Goal: Task Accomplishment & Management: Use online tool/utility

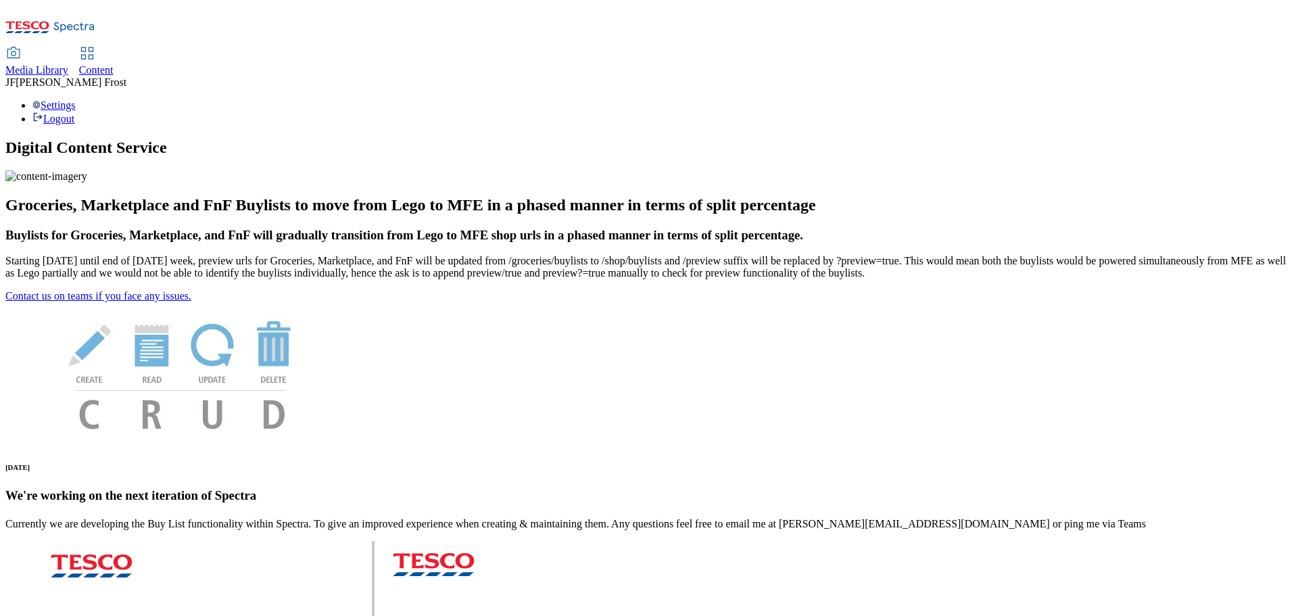
click at [114, 64] on span "Content" at bounding box center [96, 69] width 34 height 11
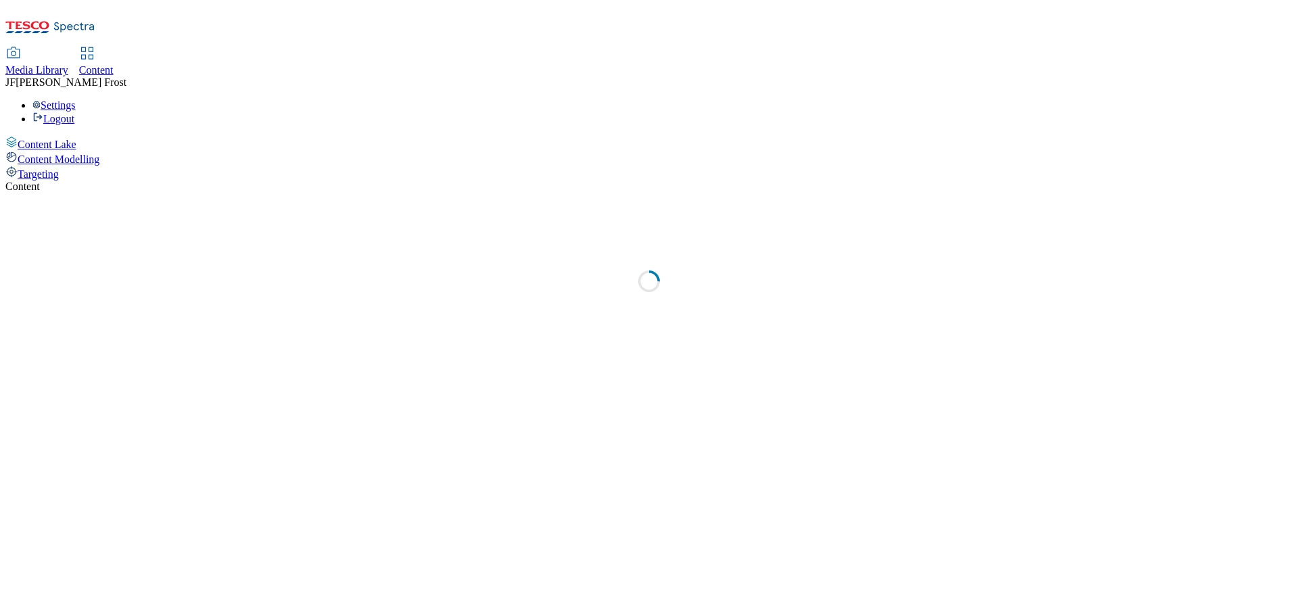
select select "ghs-uk"
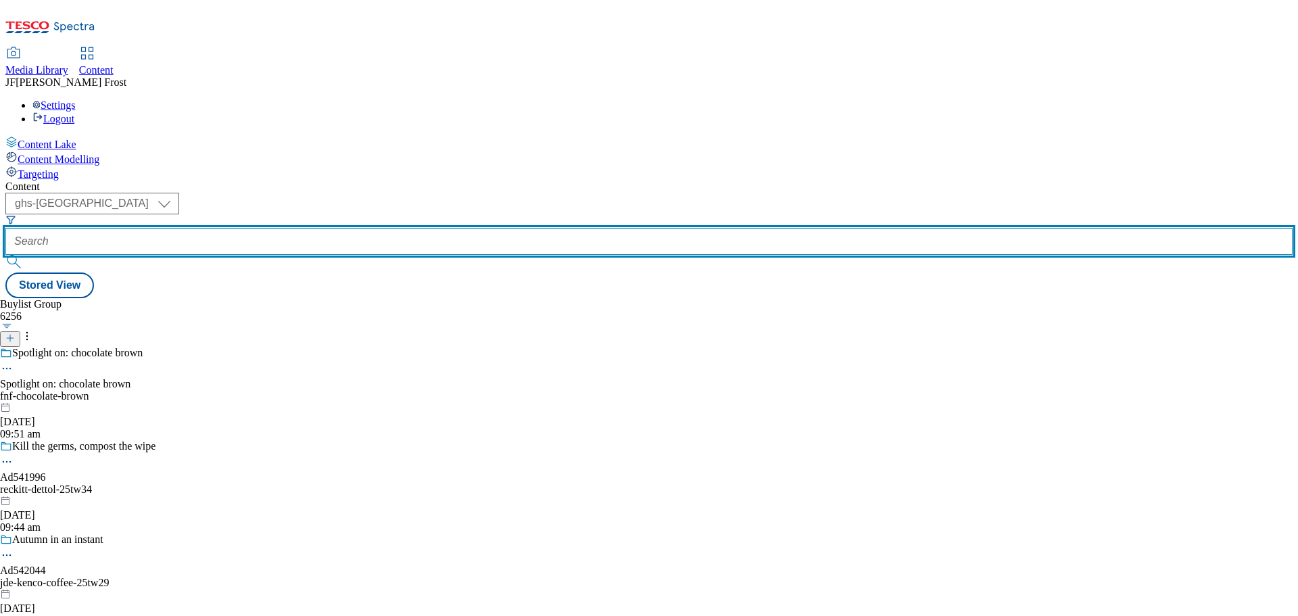
click at [314, 228] on input "text" at bounding box center [648, 241] width 1287 height 27
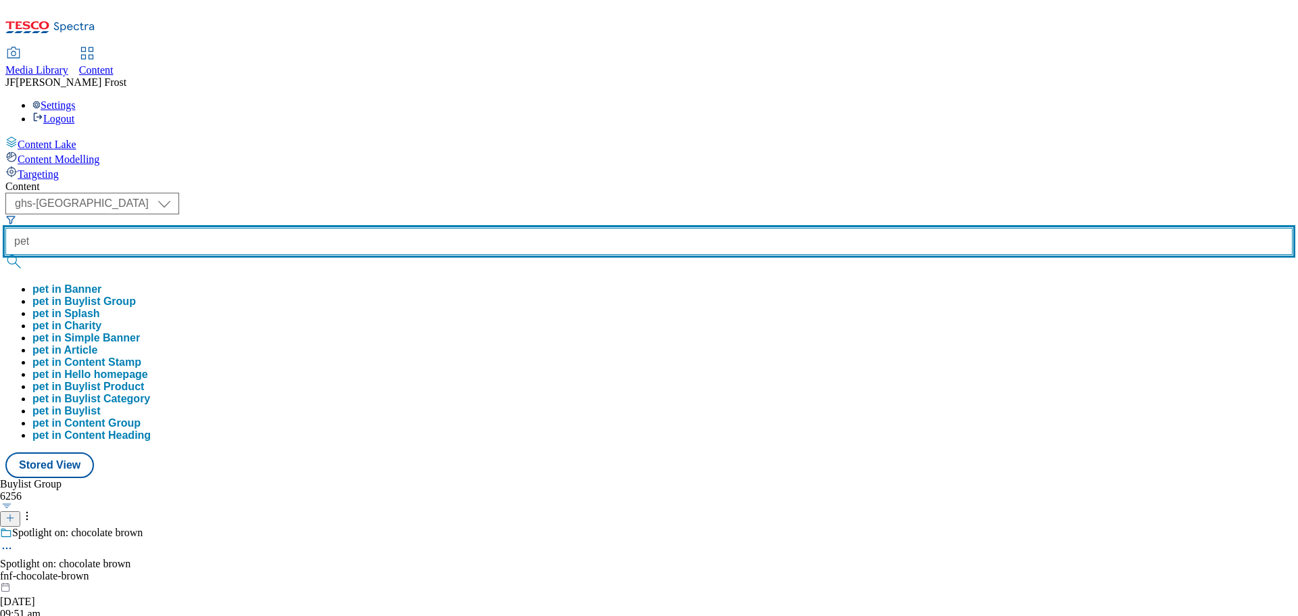
type input "pet"
click at [5, 255] on button "submit" at bounding box center [14, 262] width 19 height 14
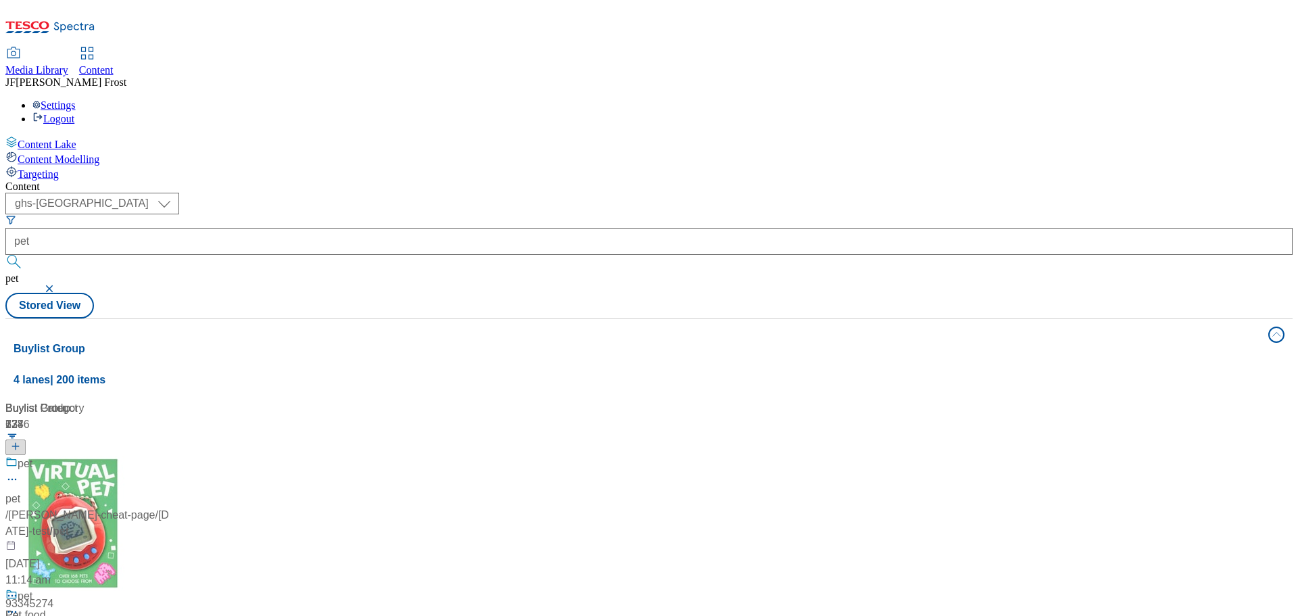
scroll to position [270, 0]
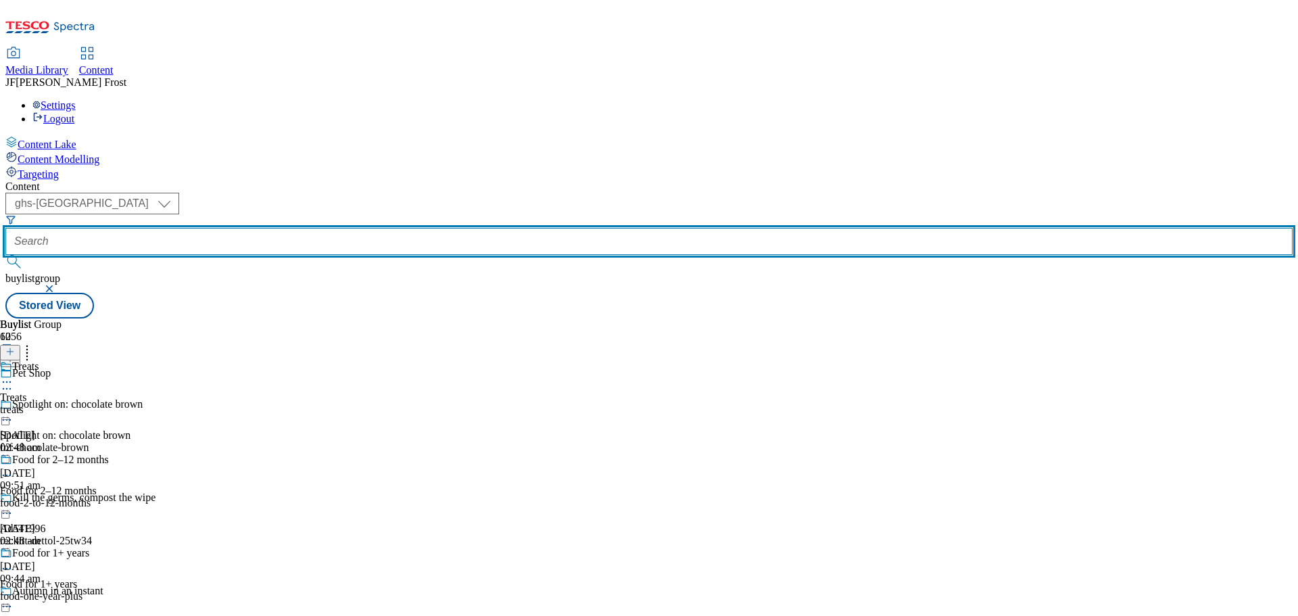
click at [325, 228] on input "text" at bounding box center [648, 241] width 1287 height 27
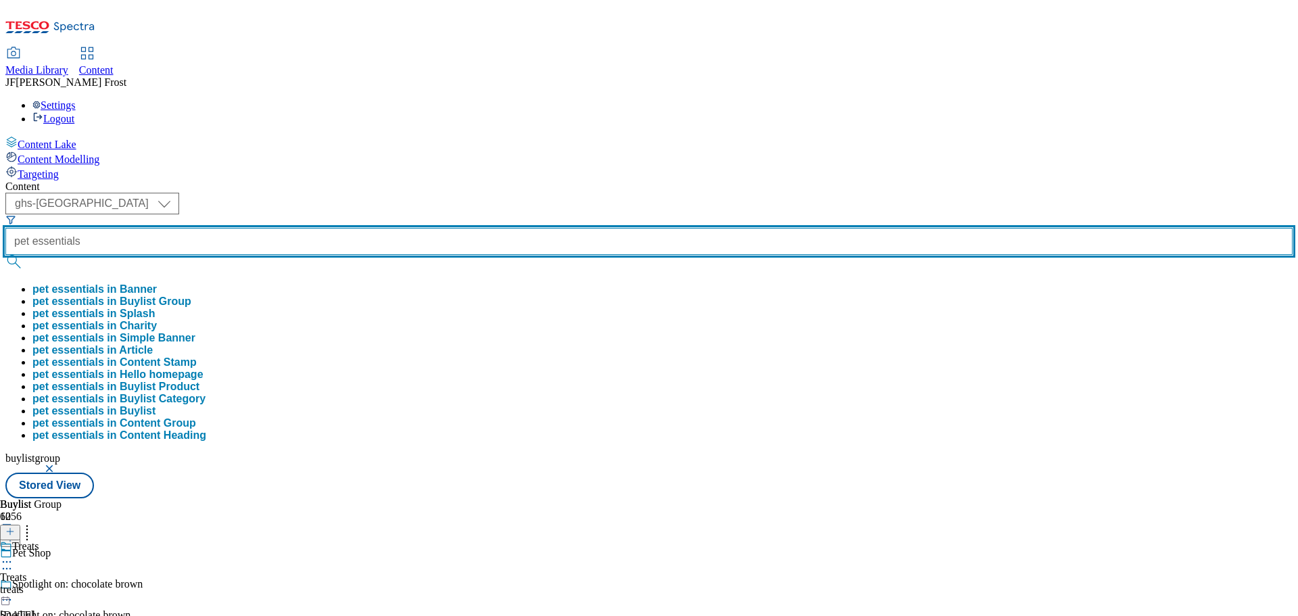
type input "pet essentials"
click at [5, 255] on button "submit" at bounding box center [14, 262] width 19 height 14
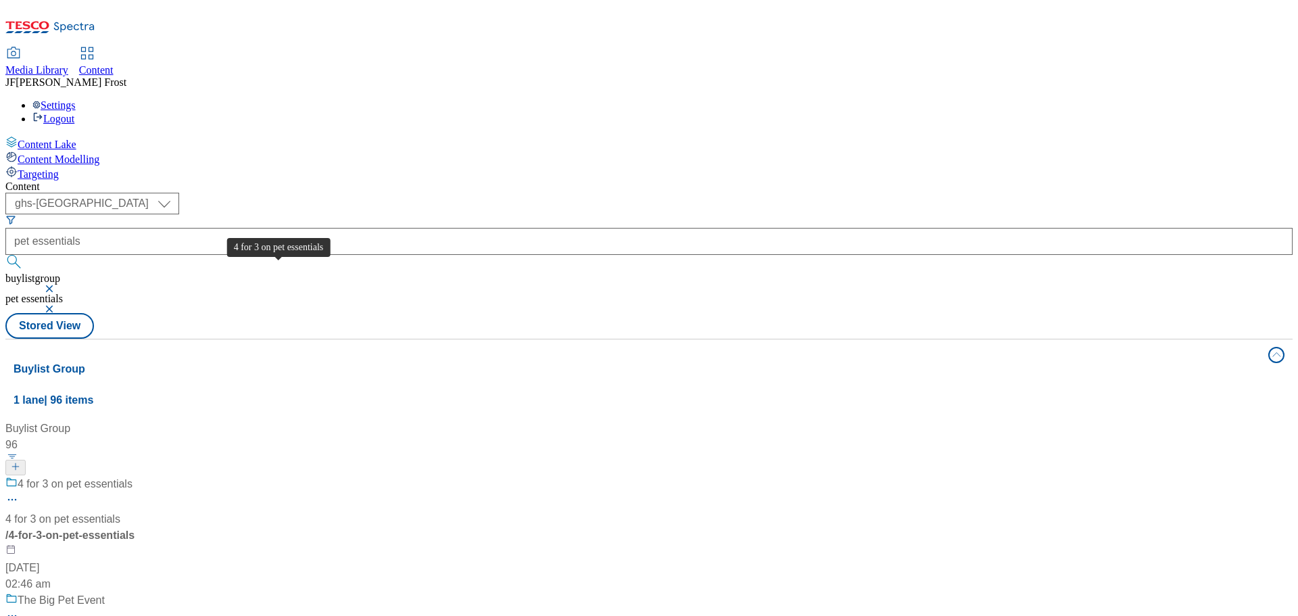
click at [132, 476] on span "4 for 3 on pet essentials" at bounding box center [75, 484] width 115 height 17
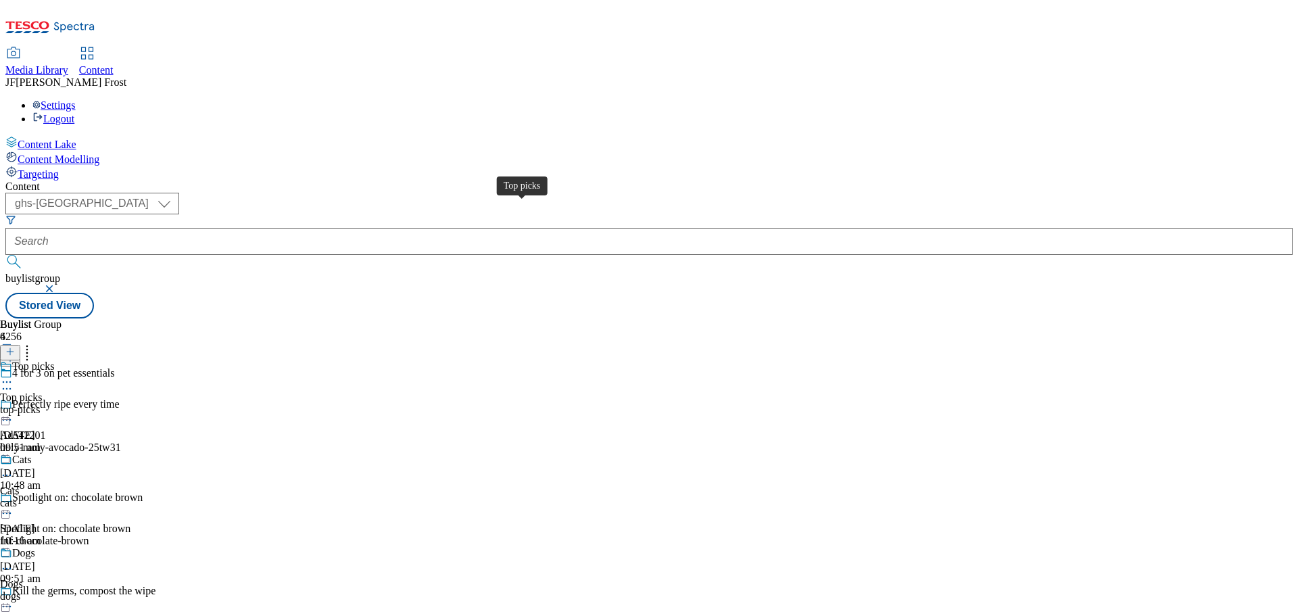
click at [54, 360] on div "Top picks" at bounding box center [33, 366] width 42 height 12
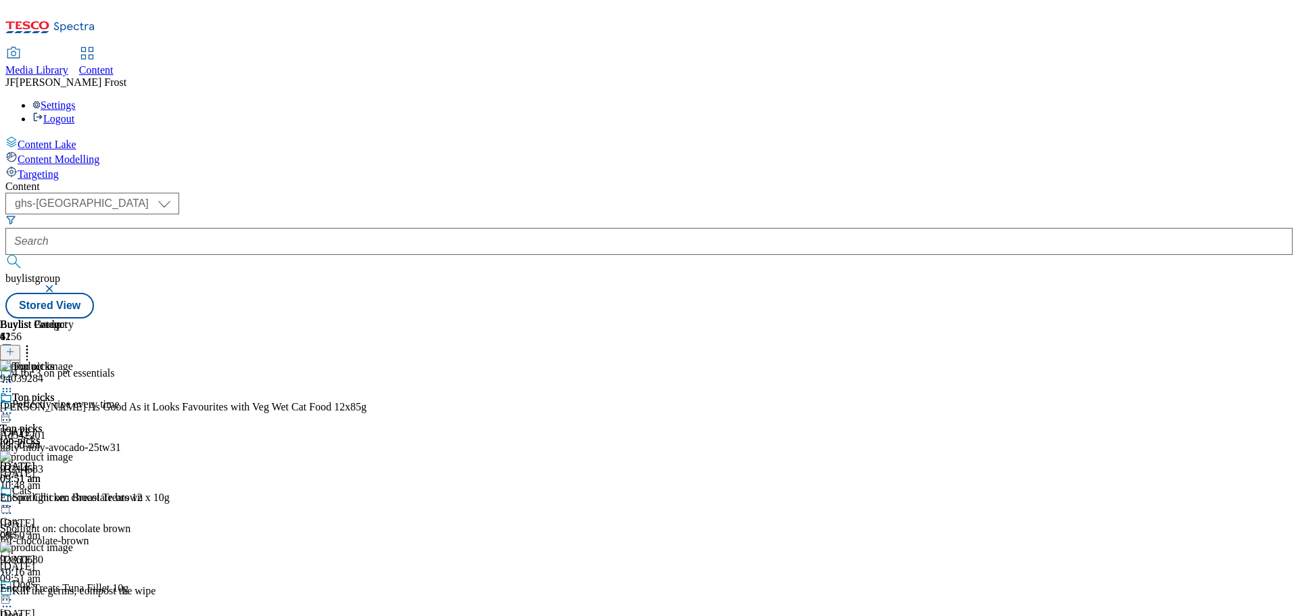
click at [57, 285] on button "button" at bounding box center [51, 289] width 14 height 8
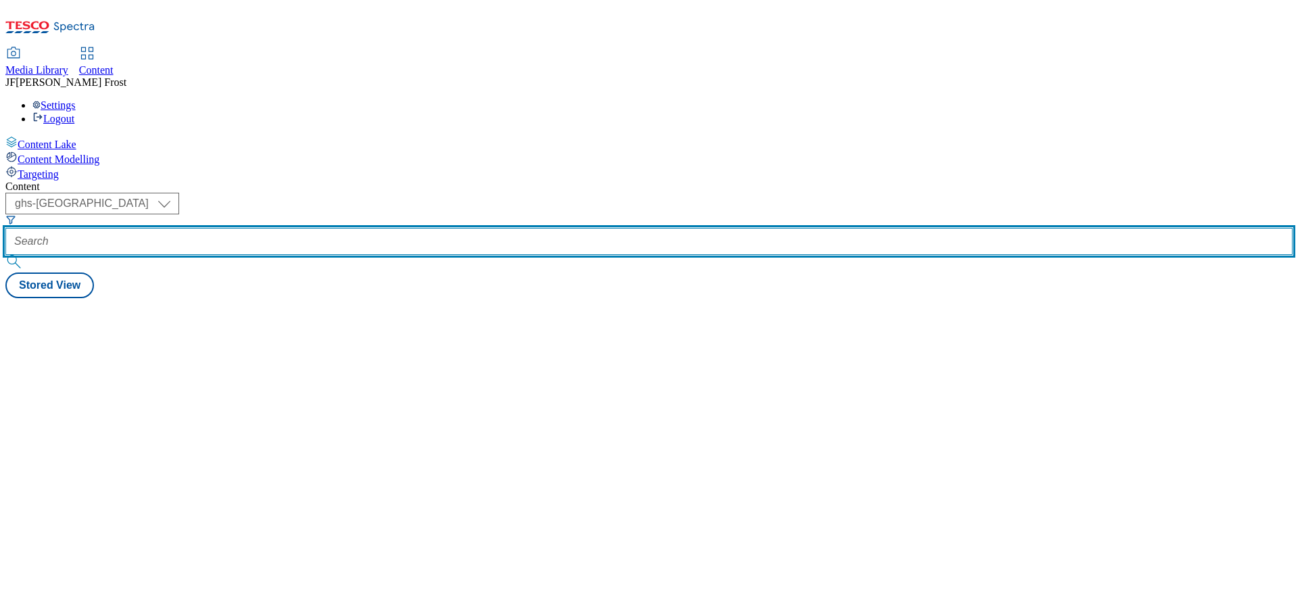
click at [321, 228] on input "text" at bounding box center [648, 241] width 1287 height 27
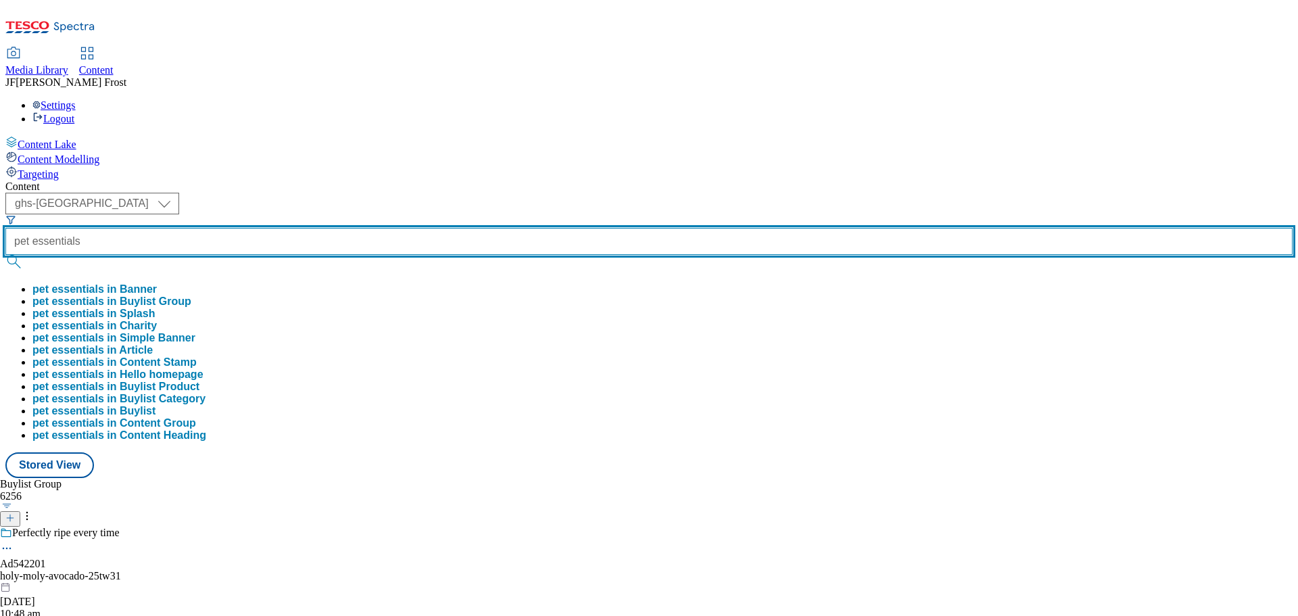
type input "pet essentials"
click at [5, 255] on button "submit" at bounding box center [14, 262] width 19 height 14
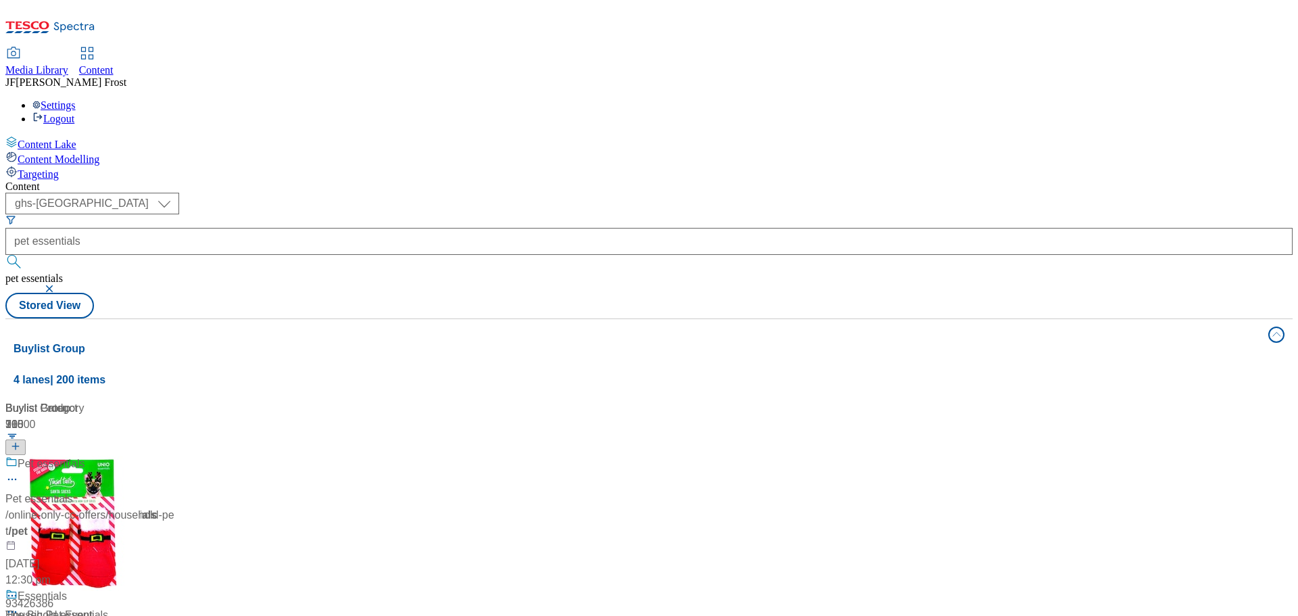
click at [581, 193] on div "( optional ) ghs-roi ghs-uk ghs-uk pet essentials pet essentials Stored View" at bounding box center [648, 256] width 1287 height 126
click at [105, 572] on div "The Big Pet Event" at bounding box center [61, 580] width 87 height 16
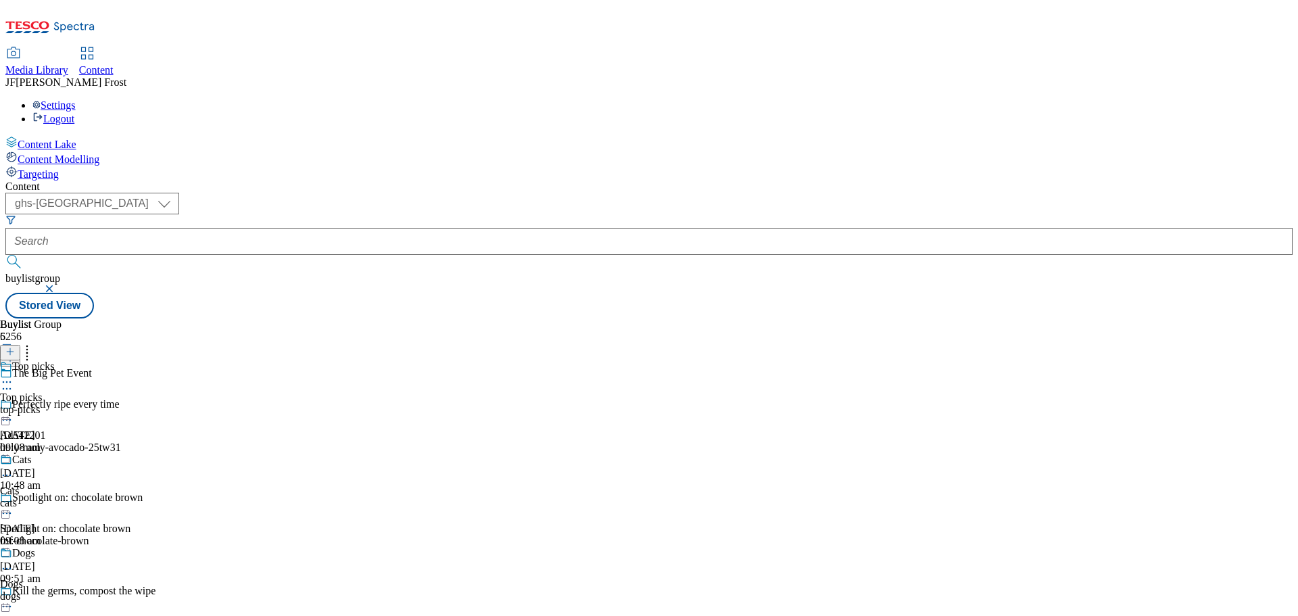
click at [136, 360] on div "Top picks Top picks top-picks 16 Sept 2025 09:08 am" at bounding box center [68, 406] width 136 height 93
click at [54, 360] on div "Top picks" at bounding box center [33, 366] width 42 height 12
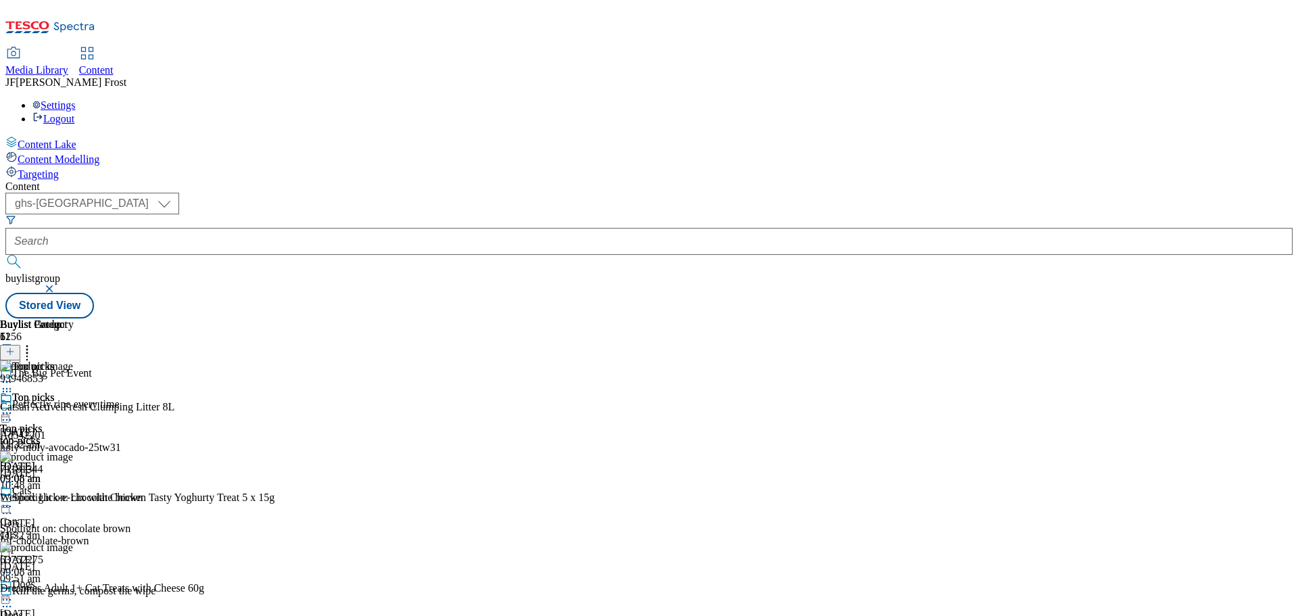
scroll to position [270, 0]
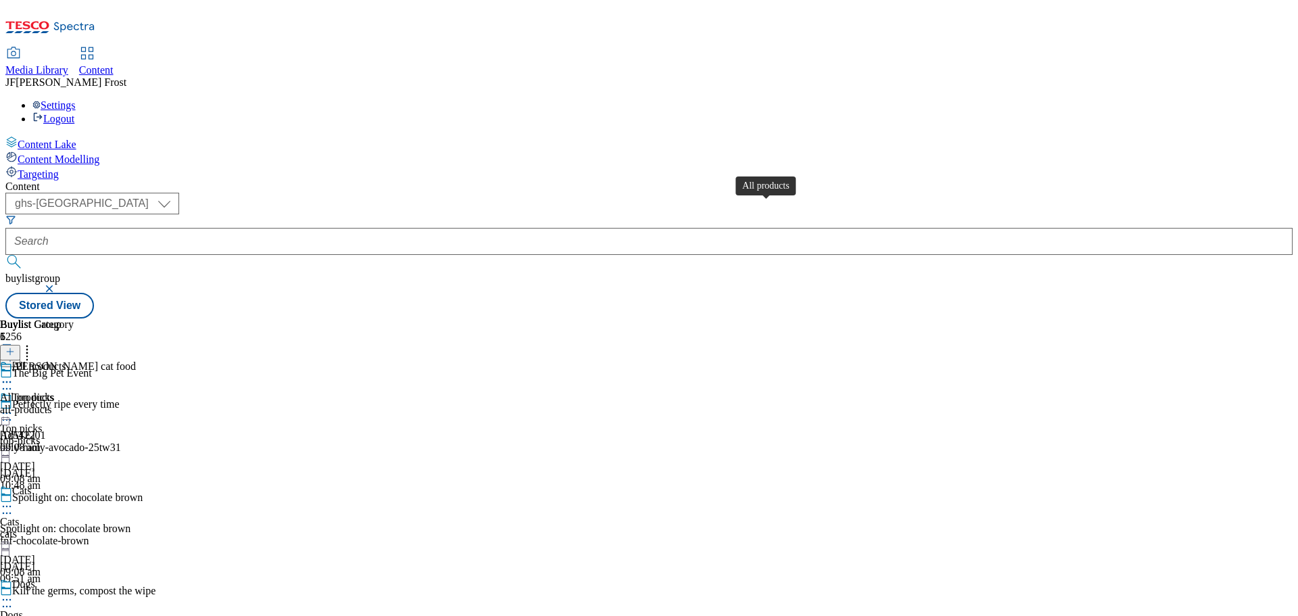
click at [66, 360] on div "All products" at bounding box center [39, 366] width 54 height 12
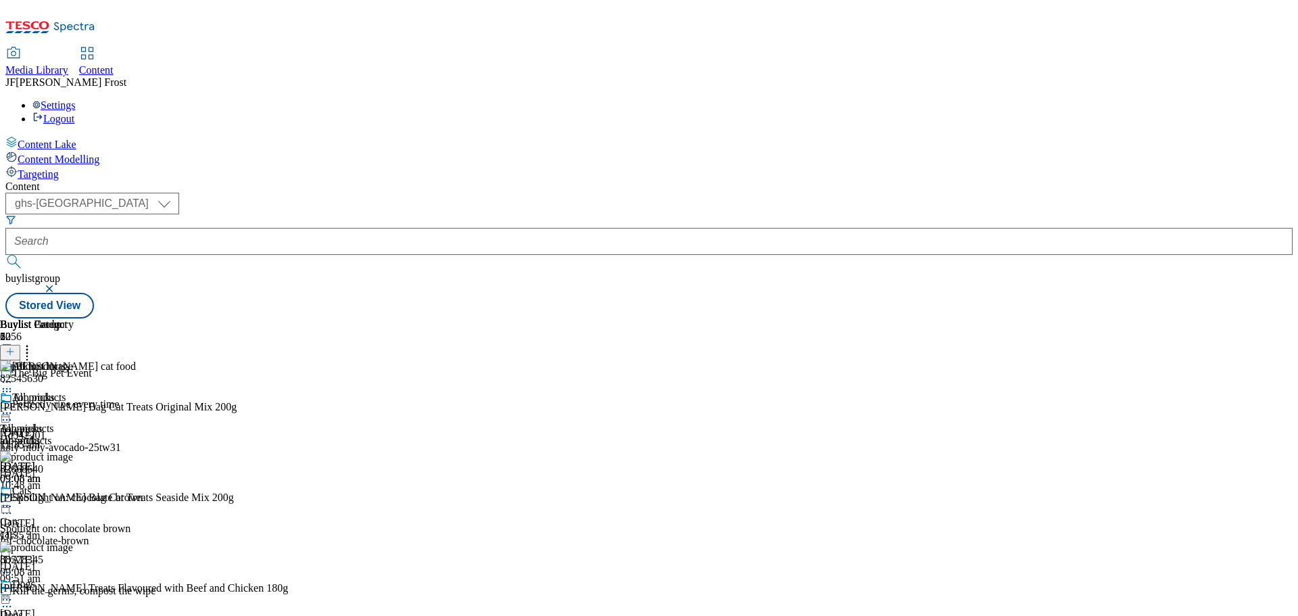
click at [14, 406] on icon at bounding box center [7, 413] width 14 height 14
click at [85, 561] on span "Un-publish" at bounding box center [63, 566] width 43 height 10
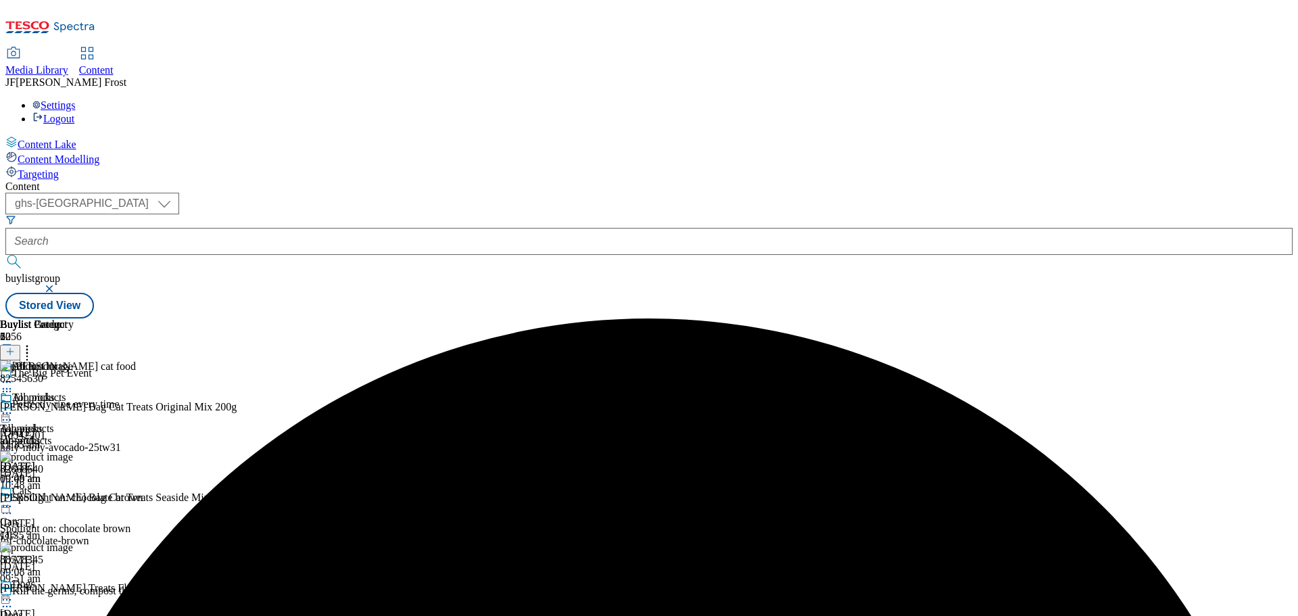
click at [14, 406] on icon at bounding box center [7, 413] width 14 height 14
click at [87, 514] on span "Un-preview" at bounding box center [64, 519] width 45 height 10
click at [34, 343] on icon at bounding box center [27, 350] width 14 height 14
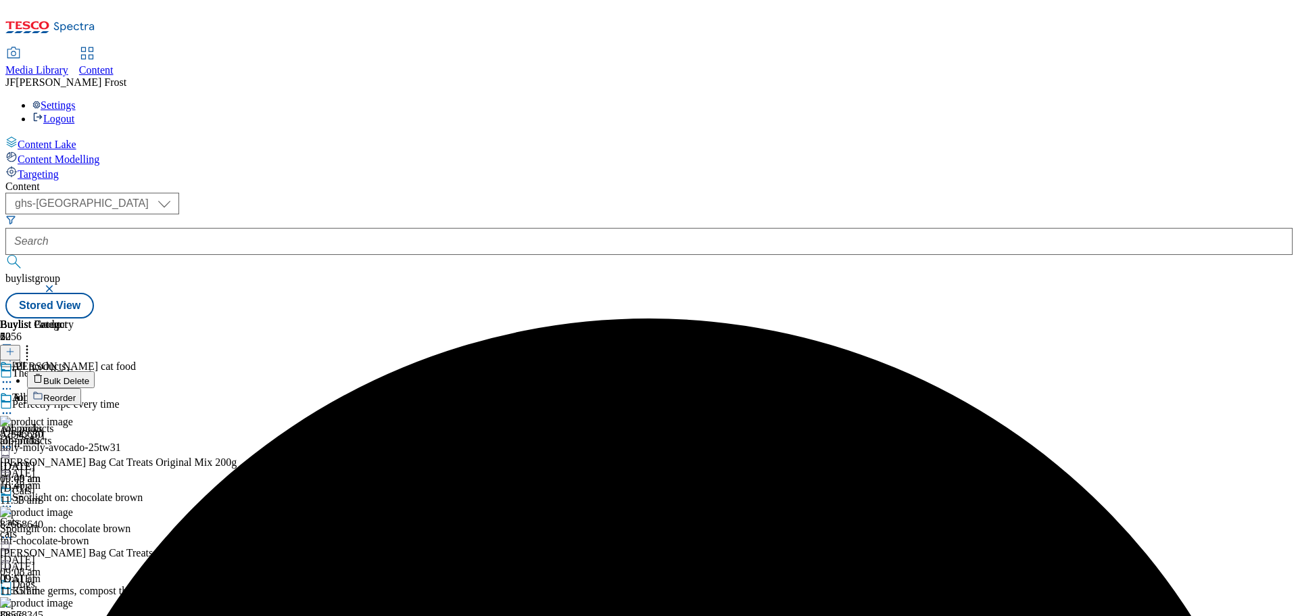
click at [81, 388] on button "Reorder" at bounding box center [54, 396] width 54 height 17
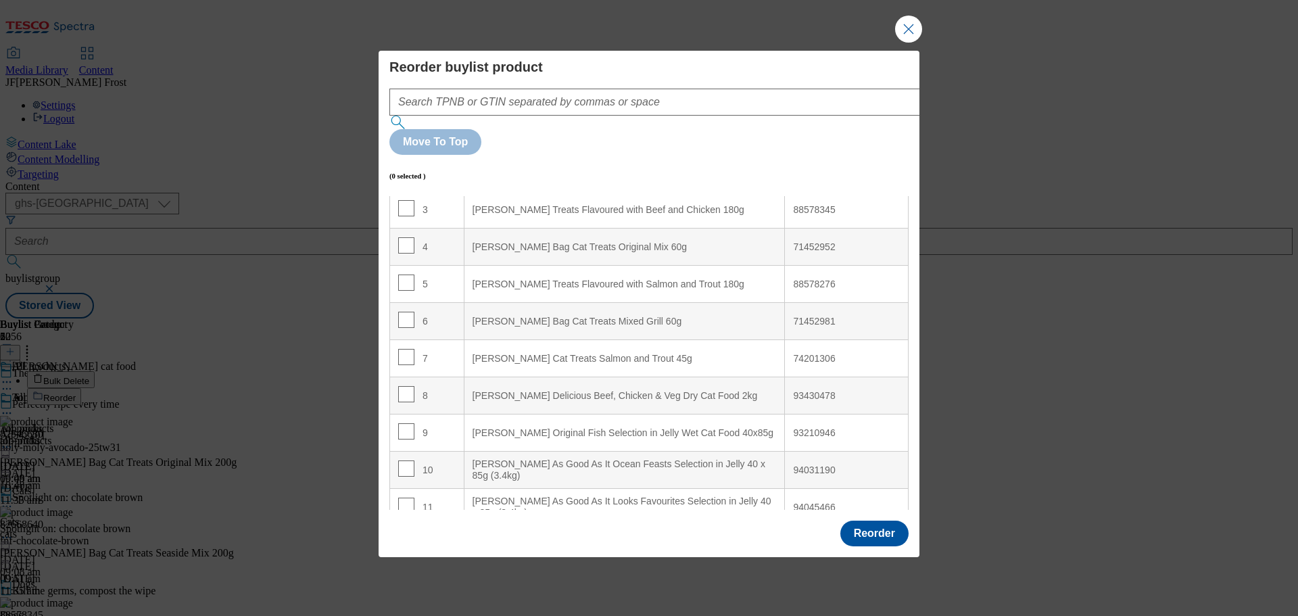
scroll to position [135, 0]
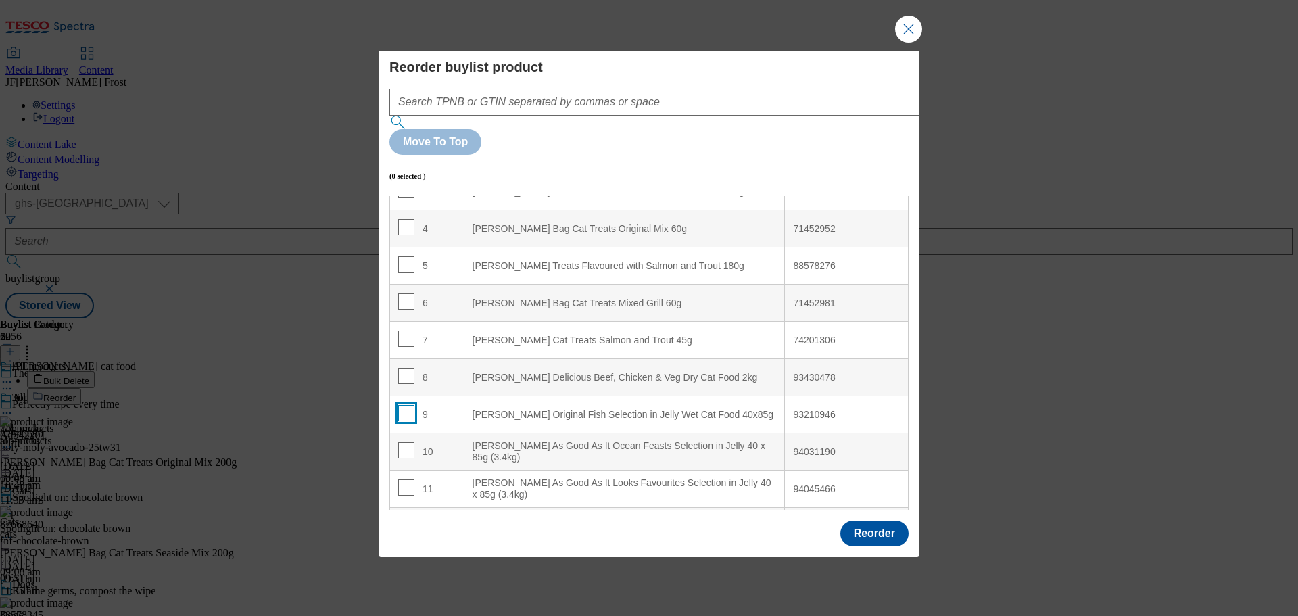
click at [401, 405] on input "Modal" at bounding box center [406, 413] width 16 height 16
checkbox input "true"
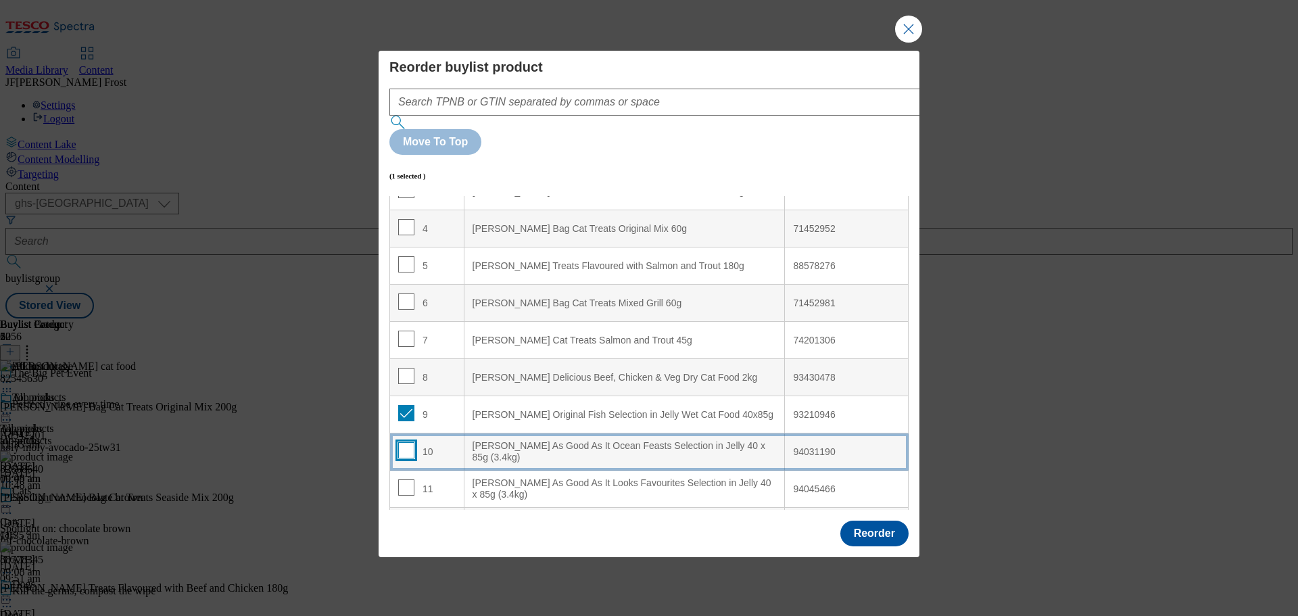
click at [405, 442] on input "Modal" at bounding box center [406, 450] width 16 height 16
checkbox input "true"
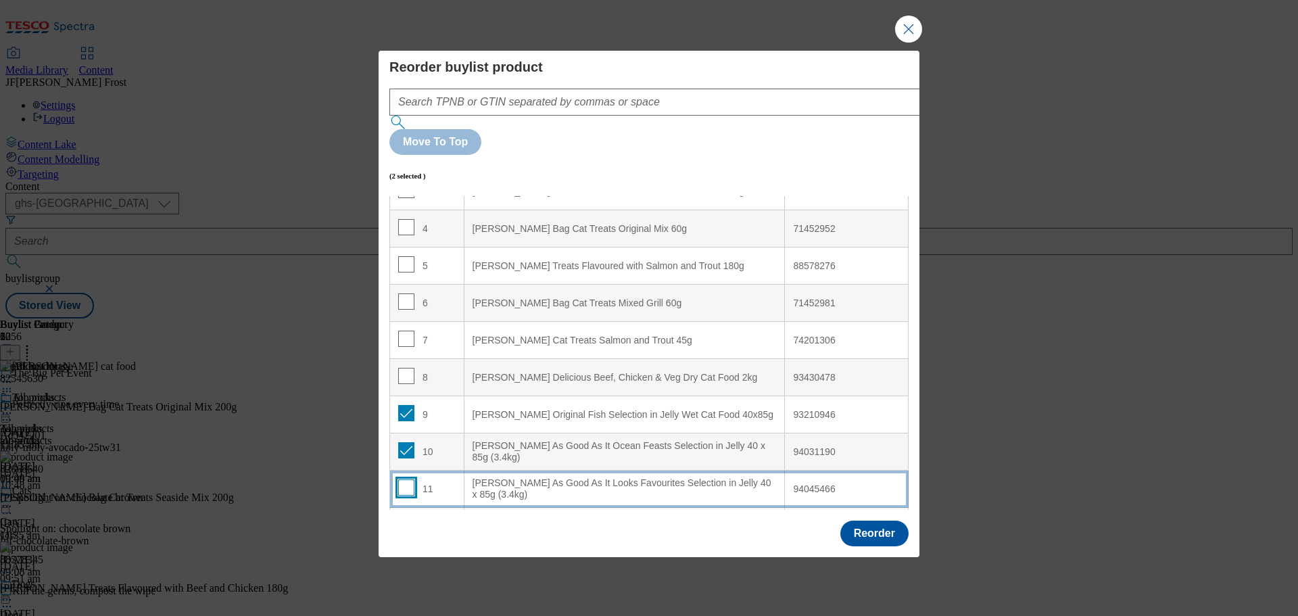
click at [405, 479] on input "Modal" at bounding box center [406, 487] width 16 height 16
checkbox input "true"
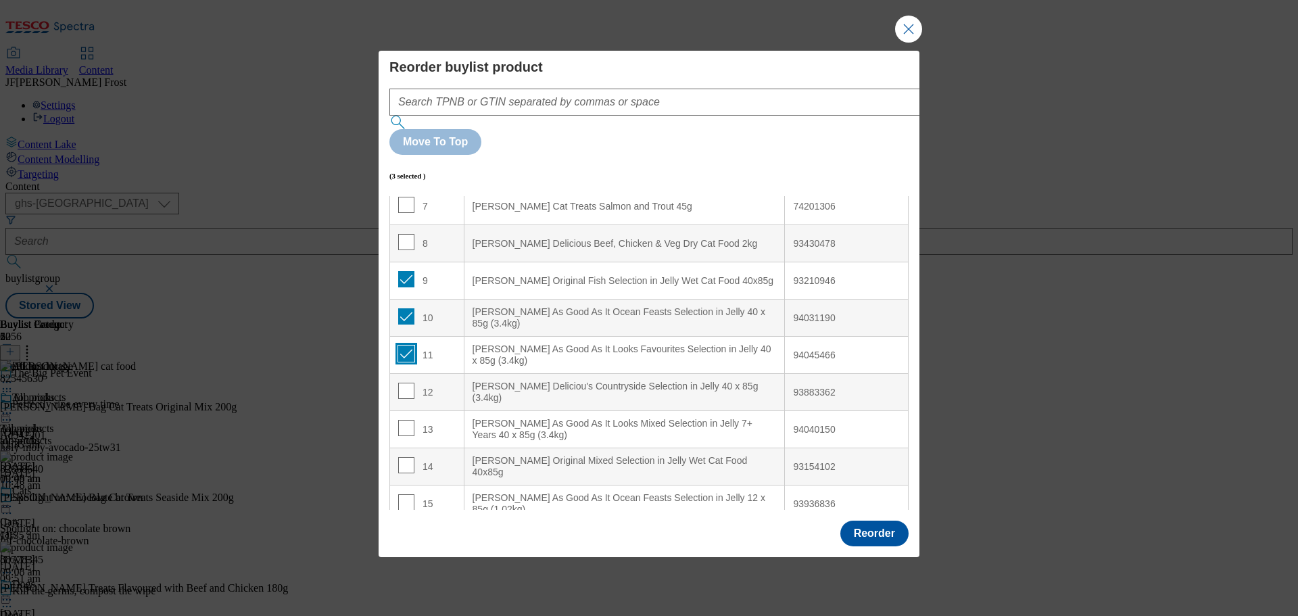
scroll to position [270, 0]
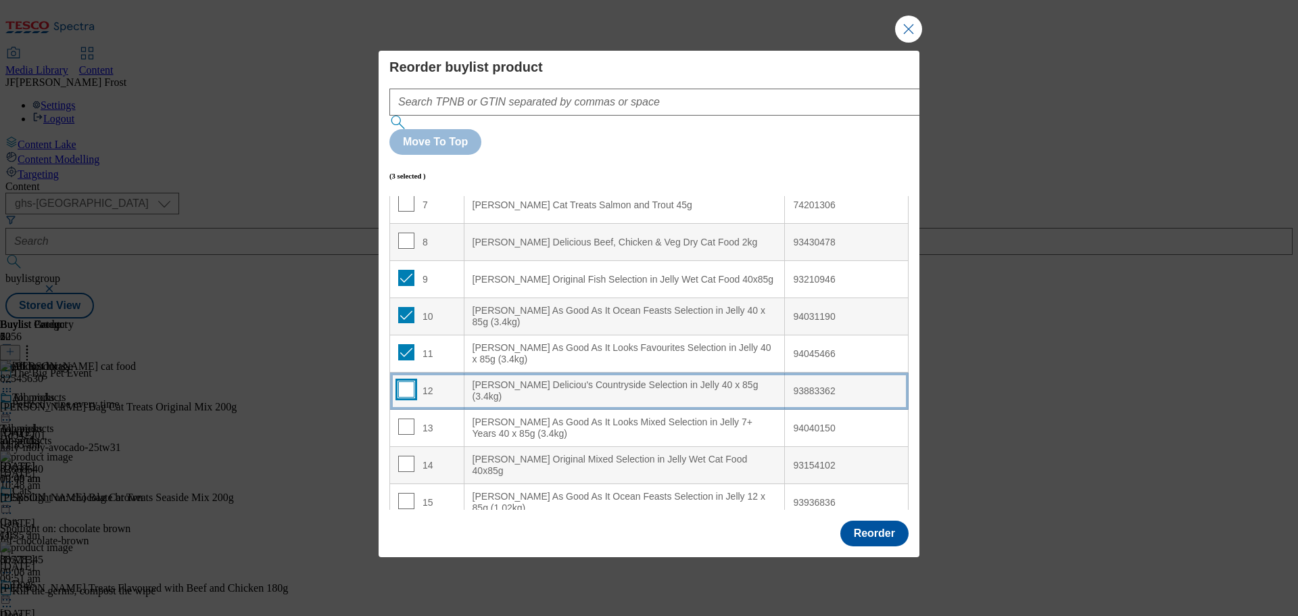
click at [401, 381] on input "Modal" at bounding box center [406, 389] width 16 height 16
checkbox input "true"
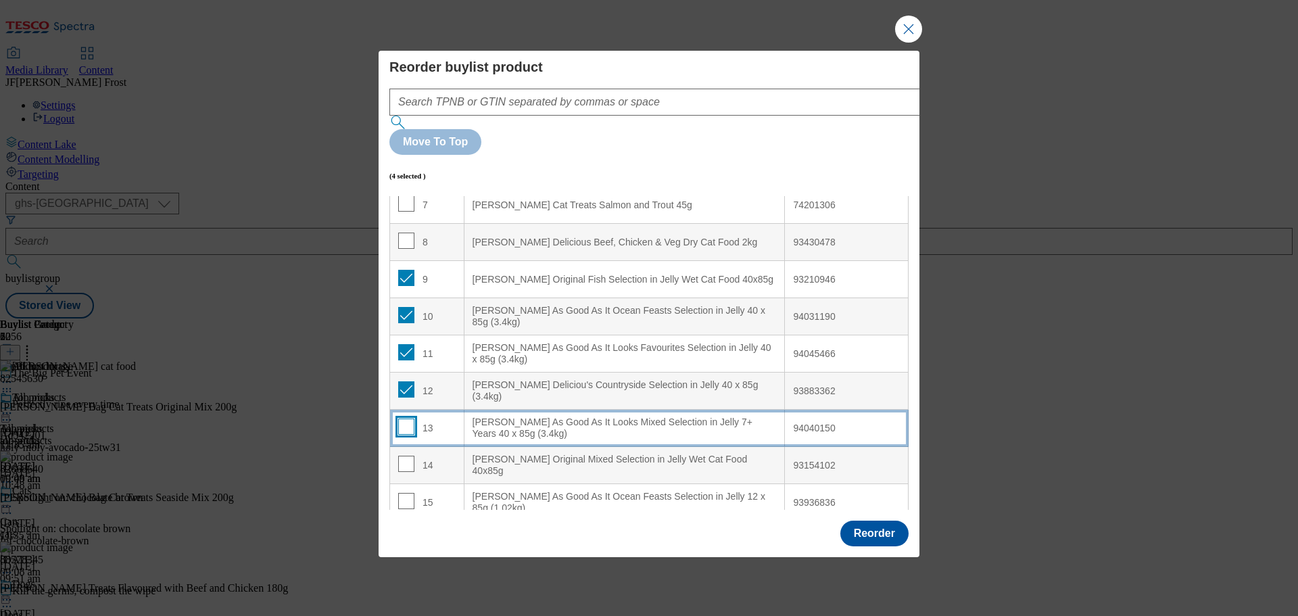
click at [407, 418] on input "Modal" at bounding box center [406, 426] width 16 height 16
checkbox input "true"
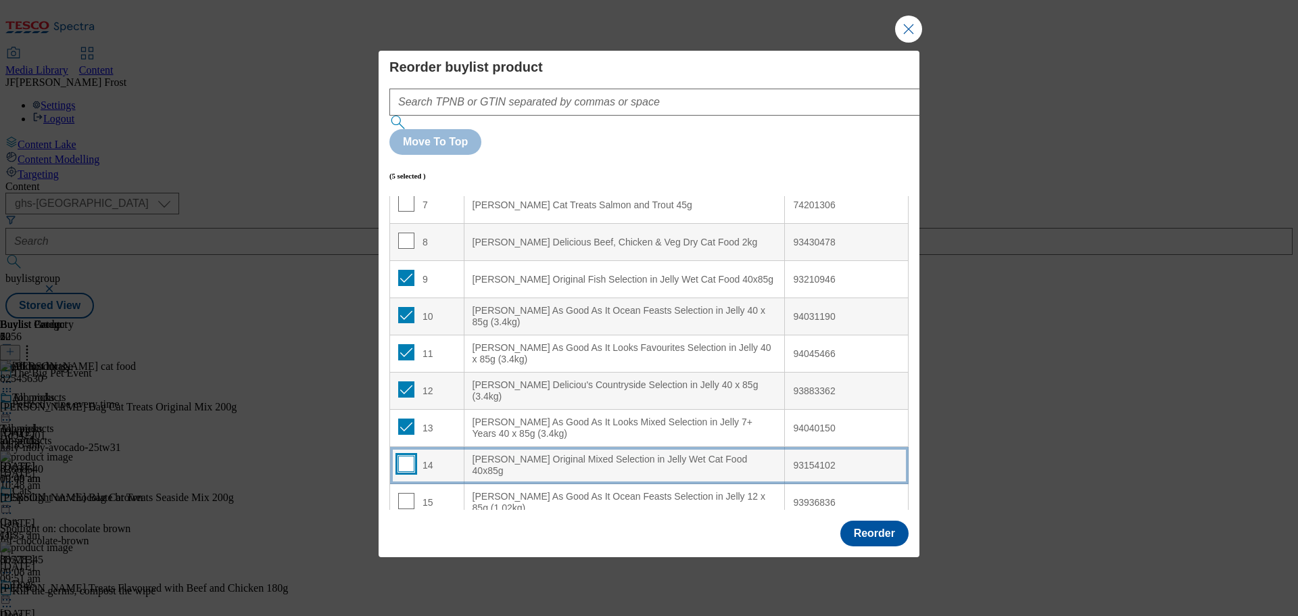
click at [408, 455] on input "Modal" at bounding box center [406, 463] width 16 height 16
checkbox input "true"
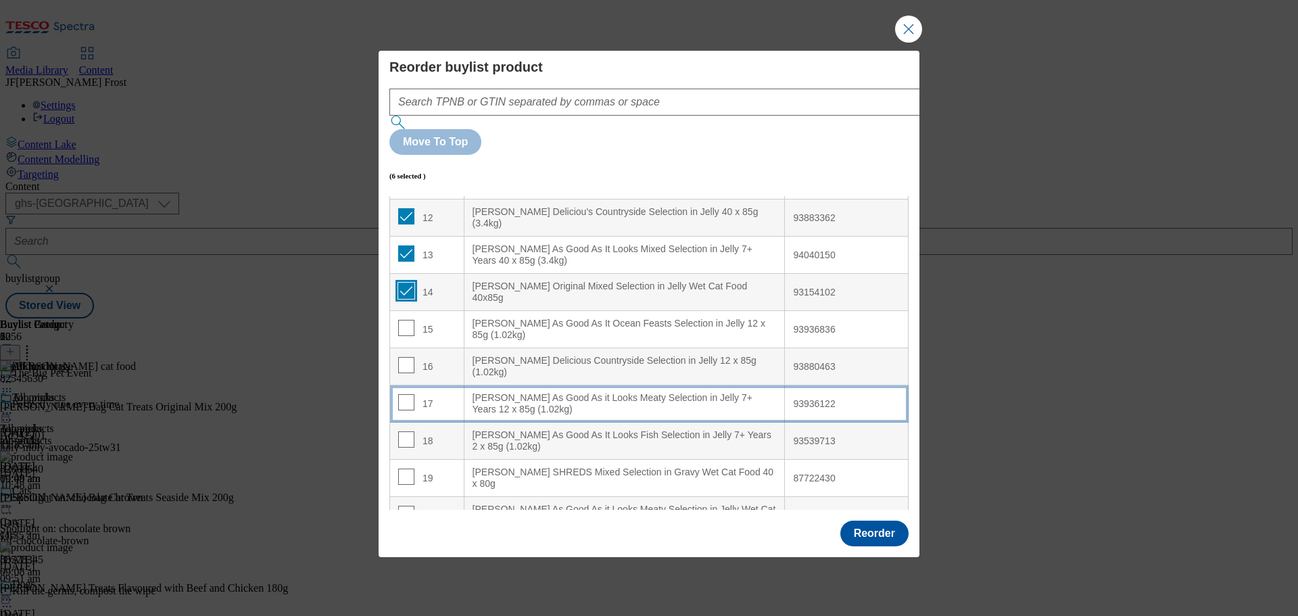
scroll to position [468, 0]
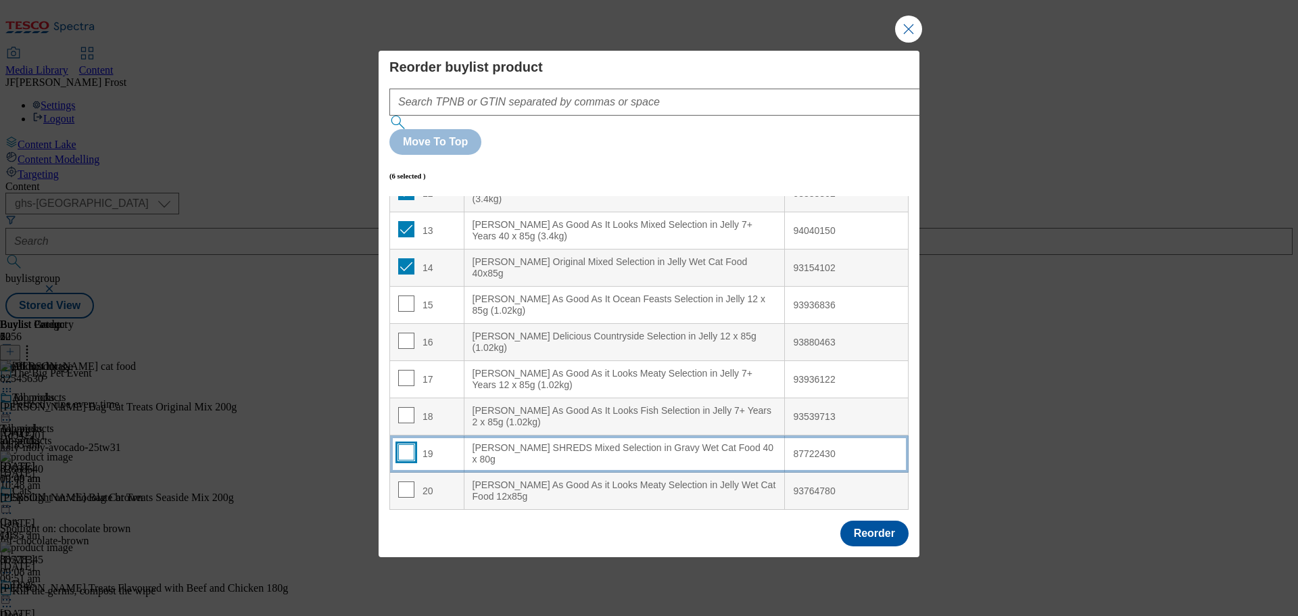
click at [406, 444] on input "Modal" at bounding box center [406, 452] width 16 height 16
checkbox input "true"
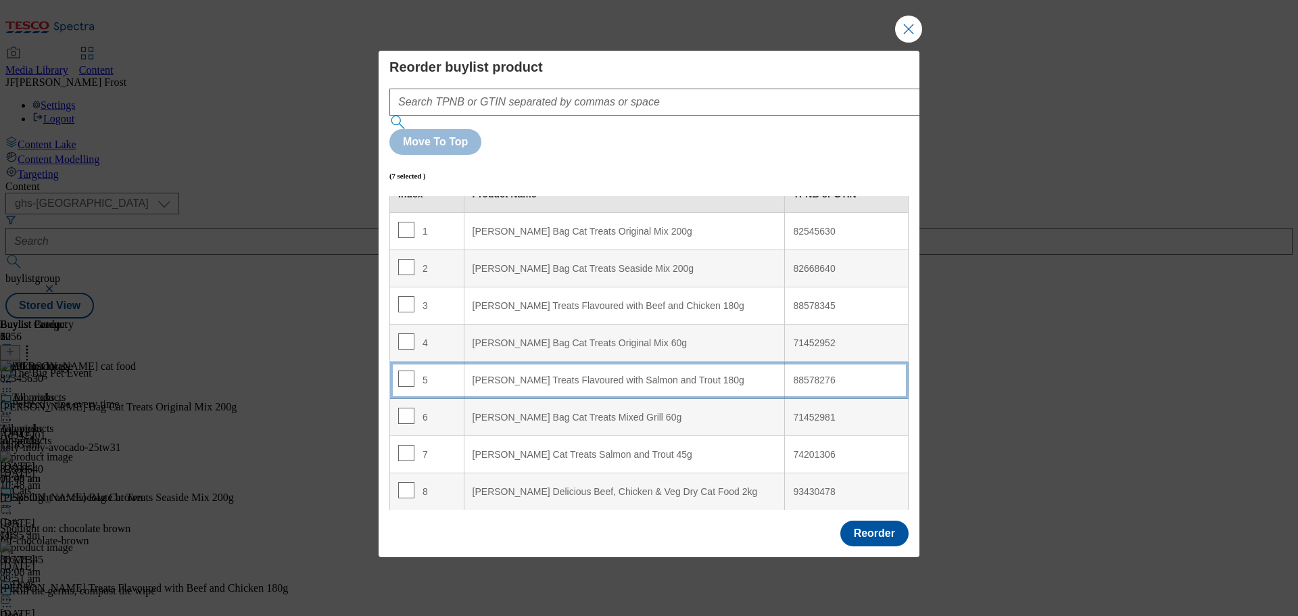
scroll to position [0, 0]
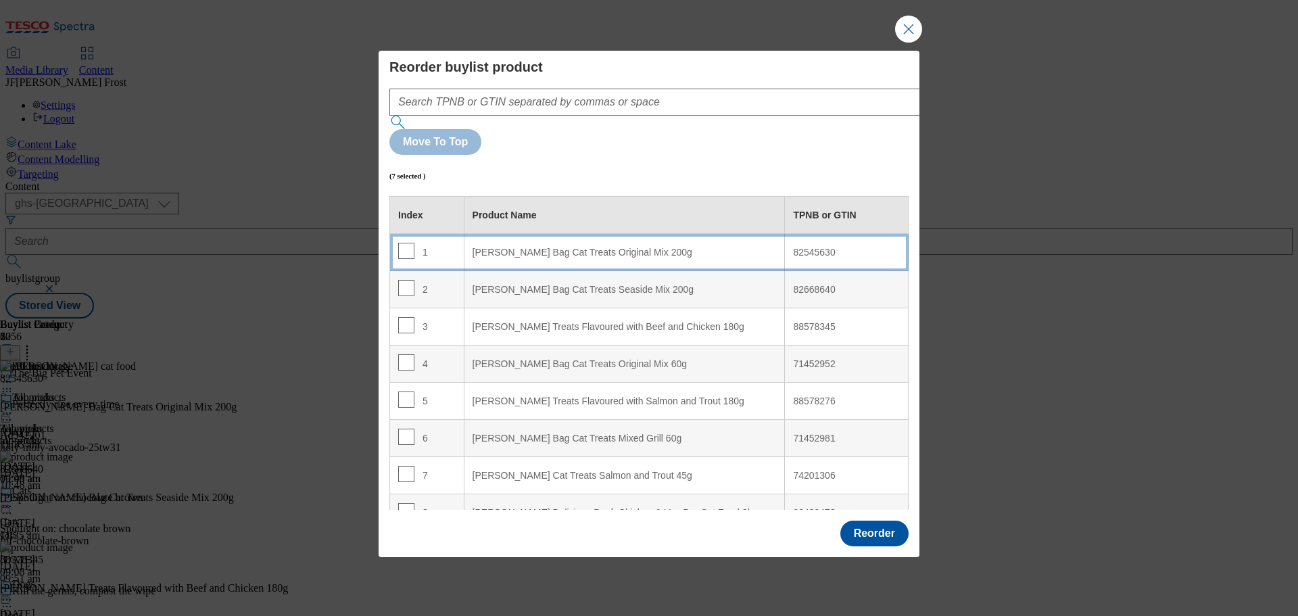
click at [575, 234] on 200g "Felix Goody Bag Cat Treats Original Mix 200g" at bounding box center [624, 252] width 321 height 37
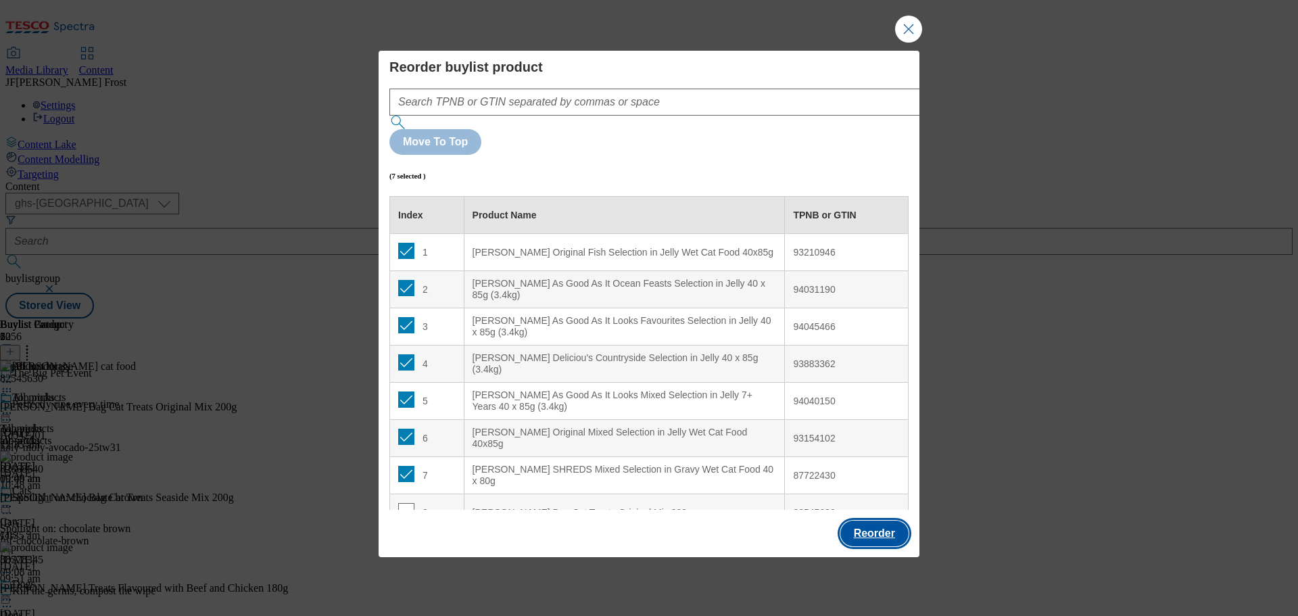
click at [866, 520] on button "Reorder" at bounding box center [874, 533] width 68 height 26
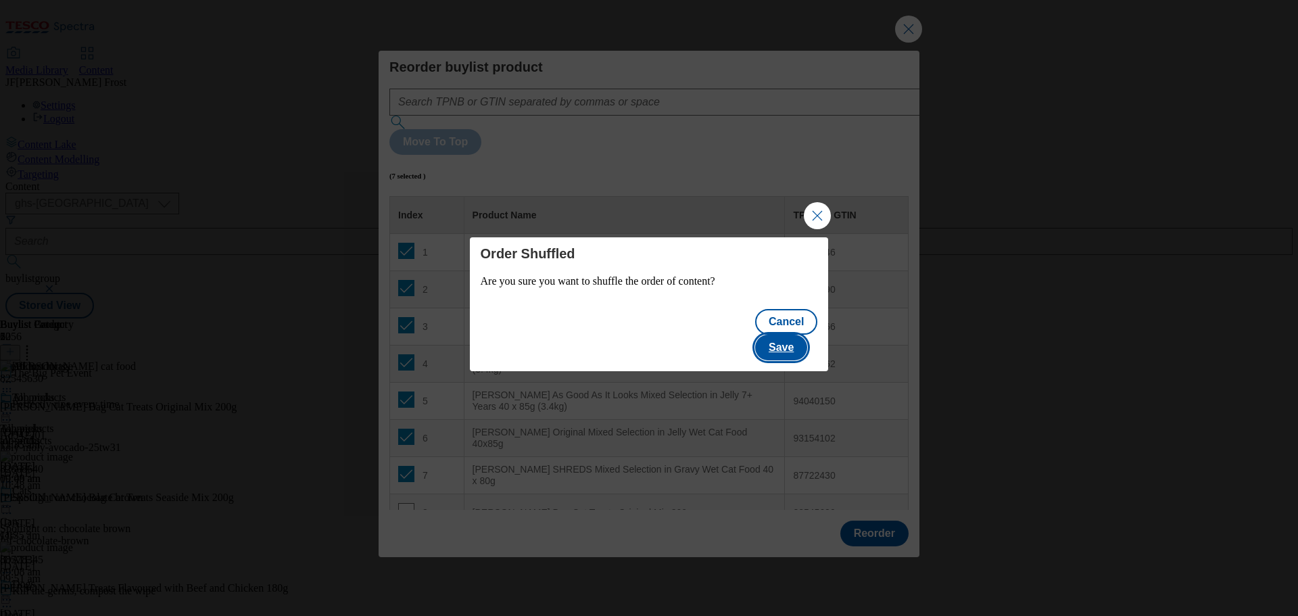
click at [782, 335] on button "Save" at bounding box center [781, 348] width 52 height 26
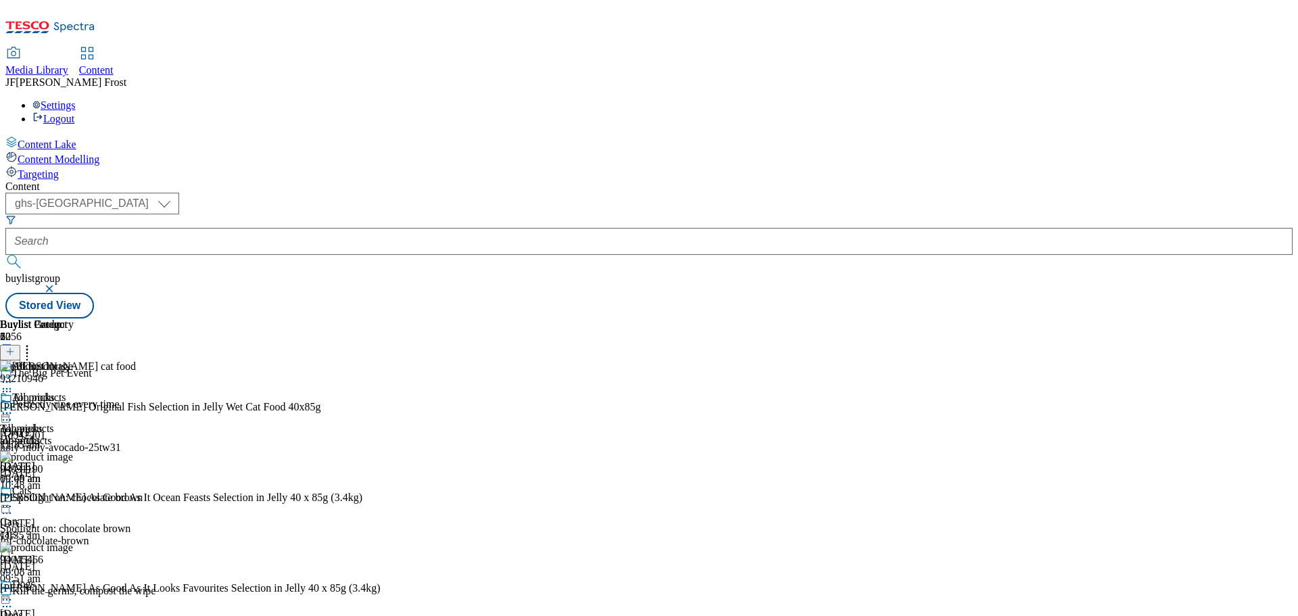
click at [34, 343] on icon at bounding box center [27, 350] width 14 height 14
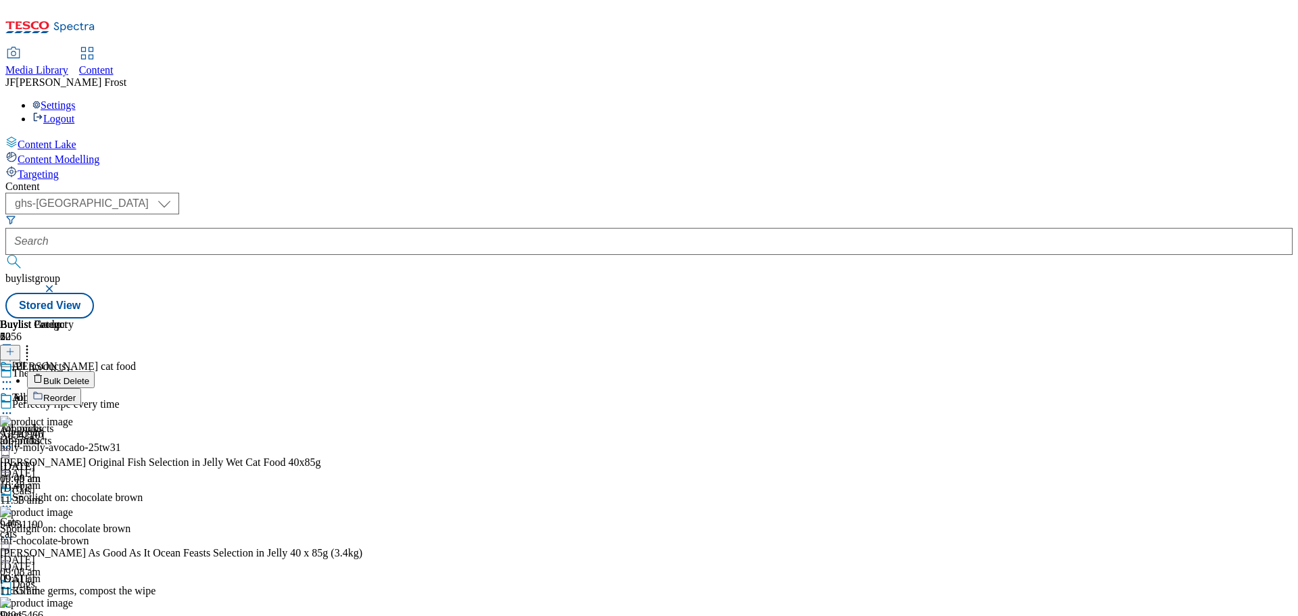
click at [81, 388] on button "Reorder" at bounding box center [54, 396] width 54 height 17
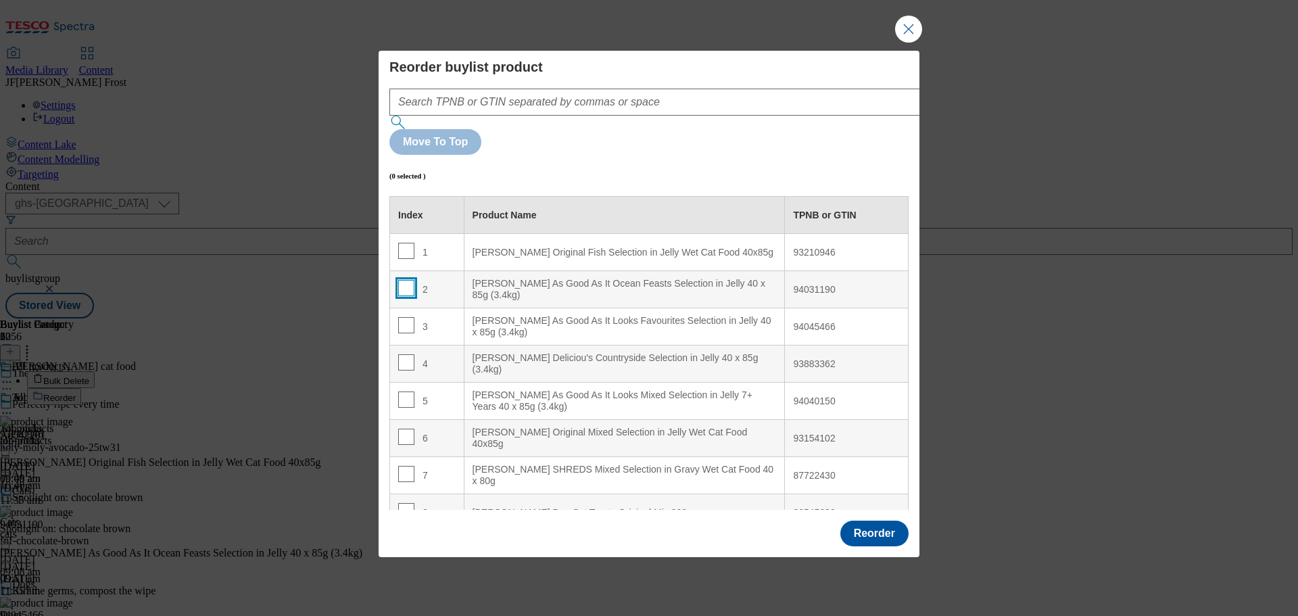
click at [403, 280] on input "Modal" at bounding box center [406, 288] width 16 height 16
checkbox input "true"
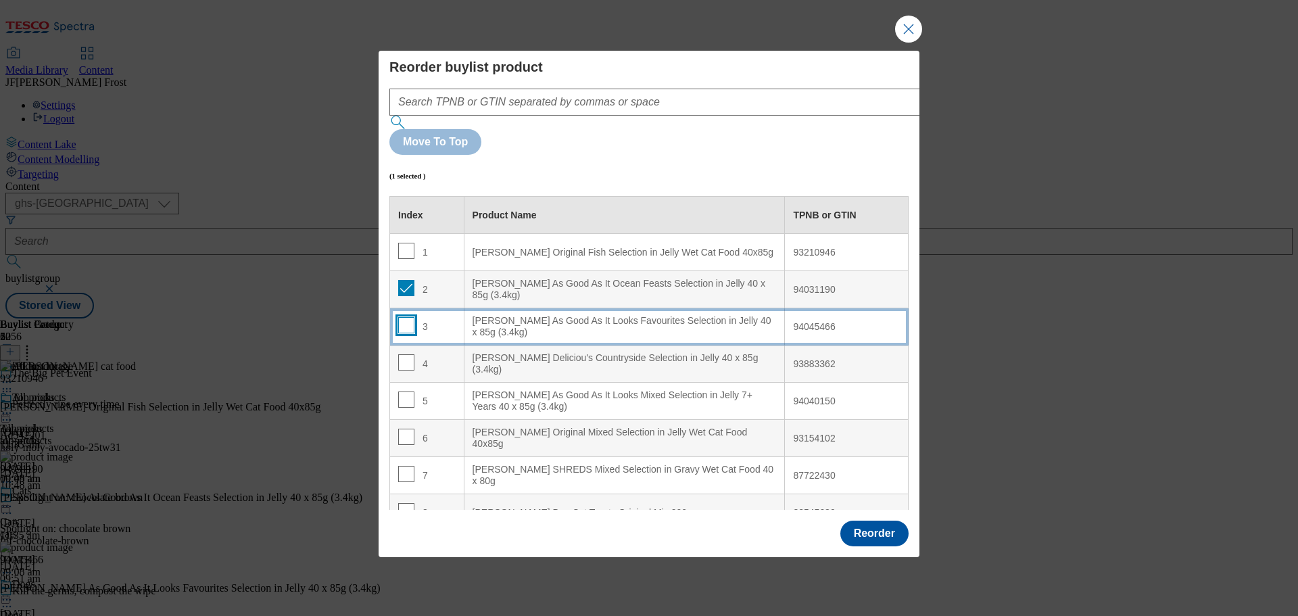
click at [405, 317] on input "Modal" at bounding box center [406, 325] width 16 height 16
checkbox input "true"
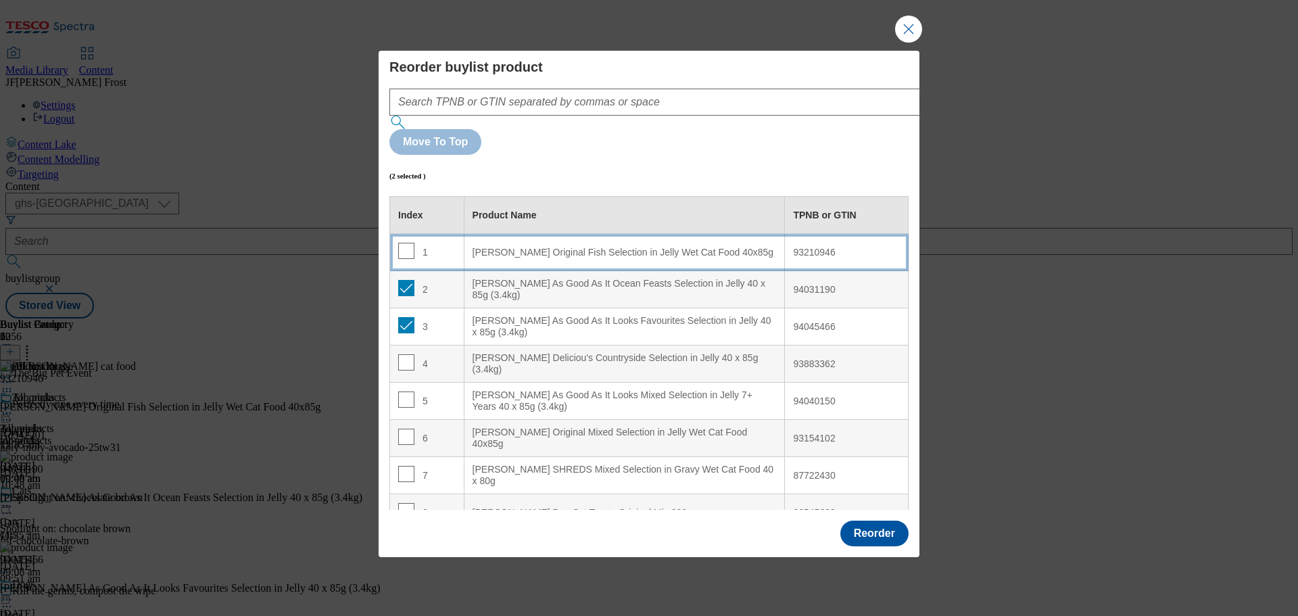
click at [538, 234] on 40x85g "FELIX Original Fish Selection in Jelly Wet Cat Food 40x85g" at bounding box center [624, 252] width 321 height 37
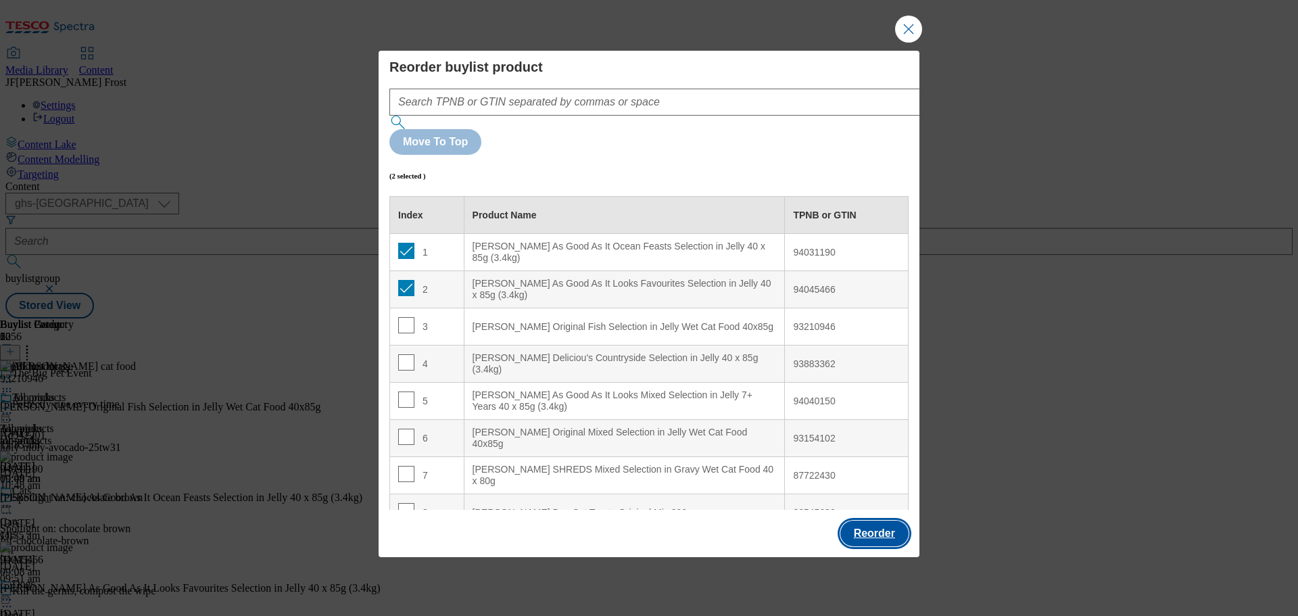
click at [873, 520] on button "Reorder" at bounding box center [874, 533] width 68 height 26
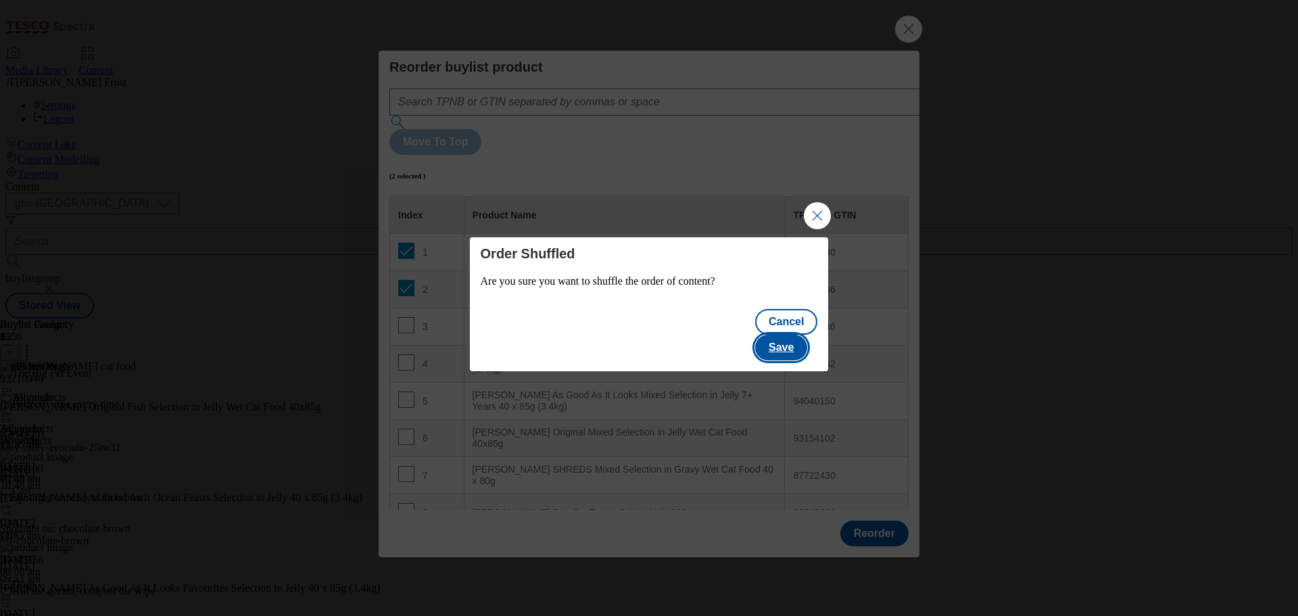
click at [778, 335] on button "Save" at bounding box center [781, 348] width 52 height 26
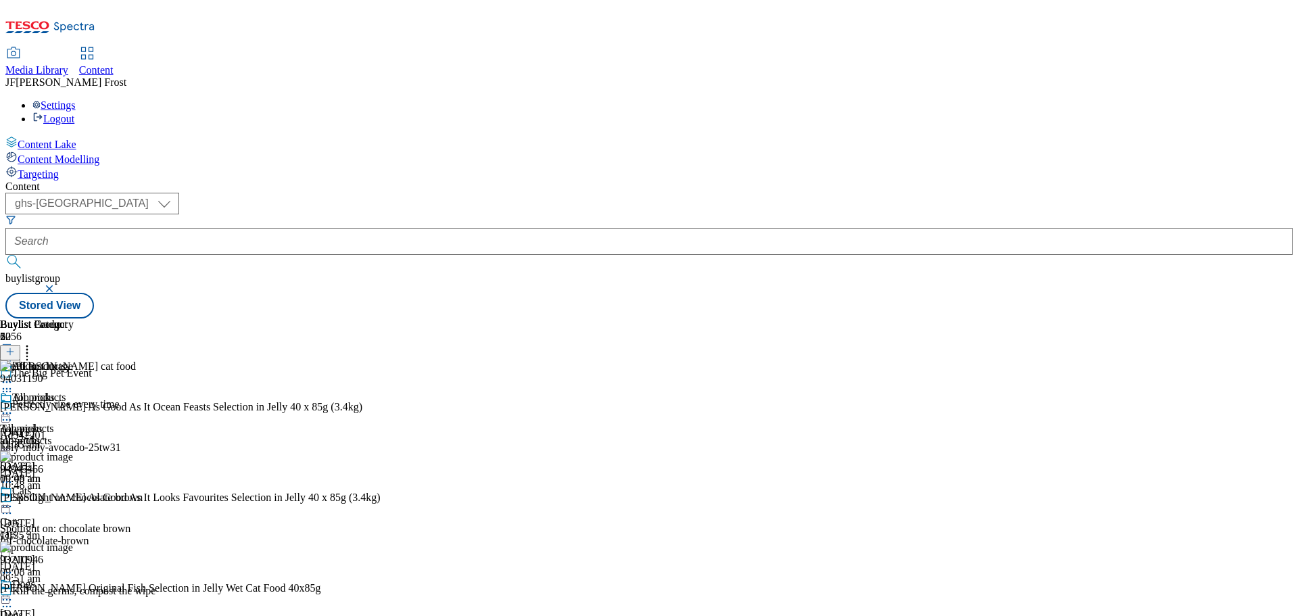
scroll to position [473, 0]
click at [14, 406] on icon at bounding box center [7, 413] width 14 height 14
click at [74, 499] on span "Preview" at bounding box center [58, 504] width 32 height 10
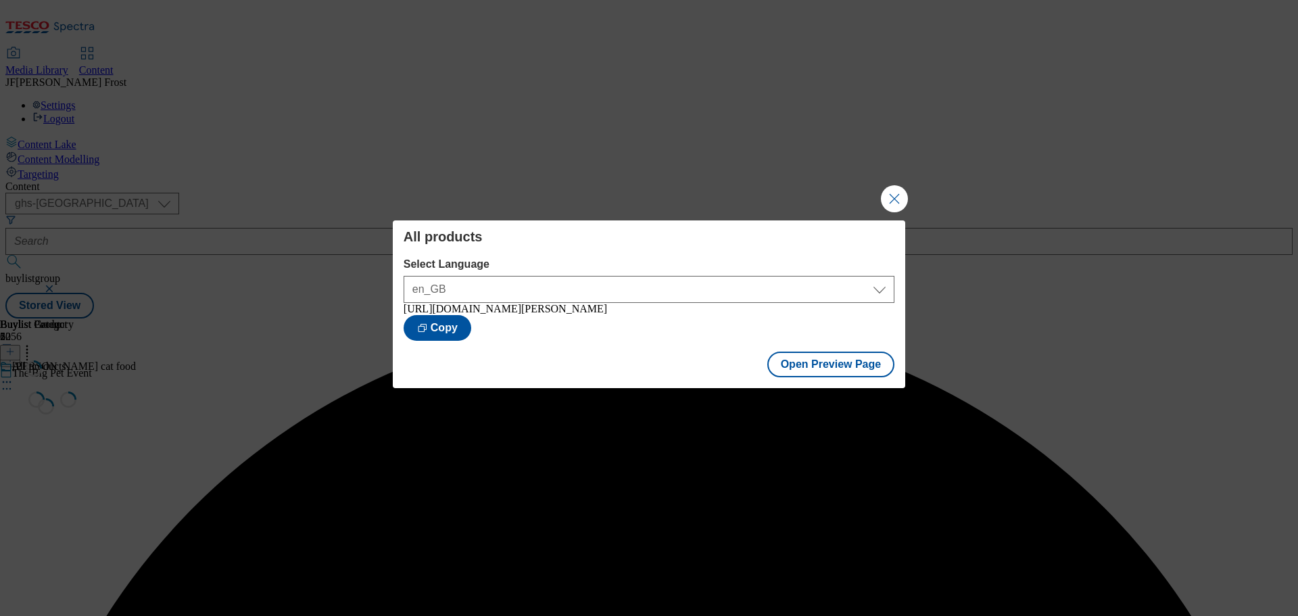
scroll to position [0, 0]
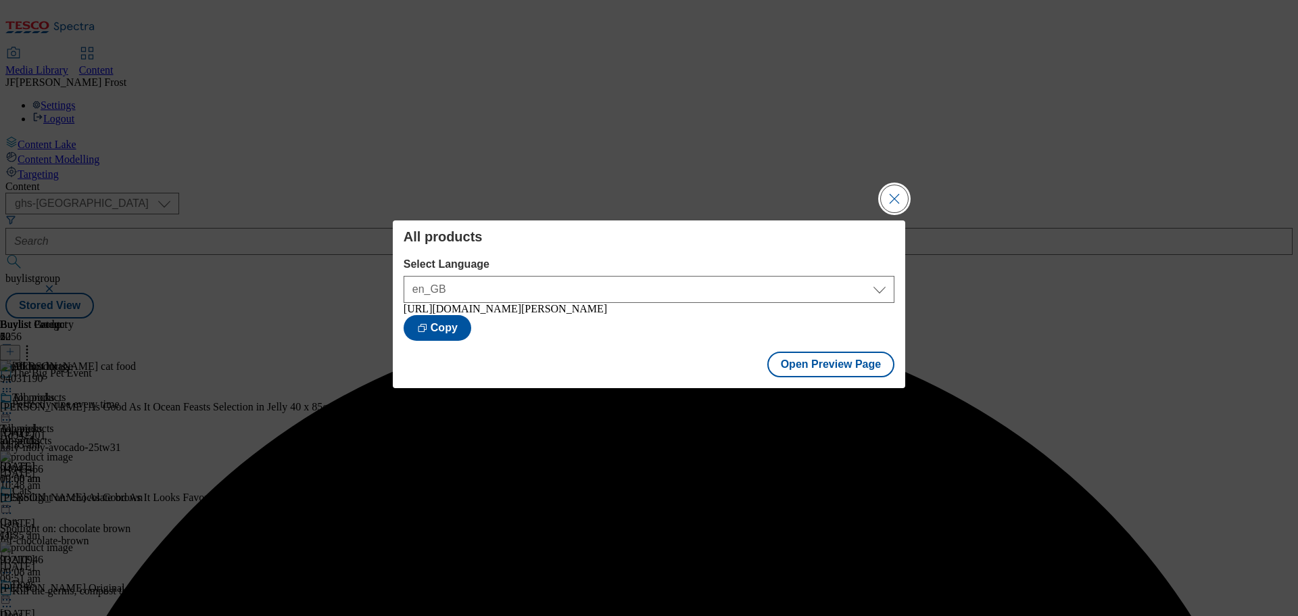
click at [893, 189] on button "Close Modal" at bounding box center [894, 198] width 27 height 27
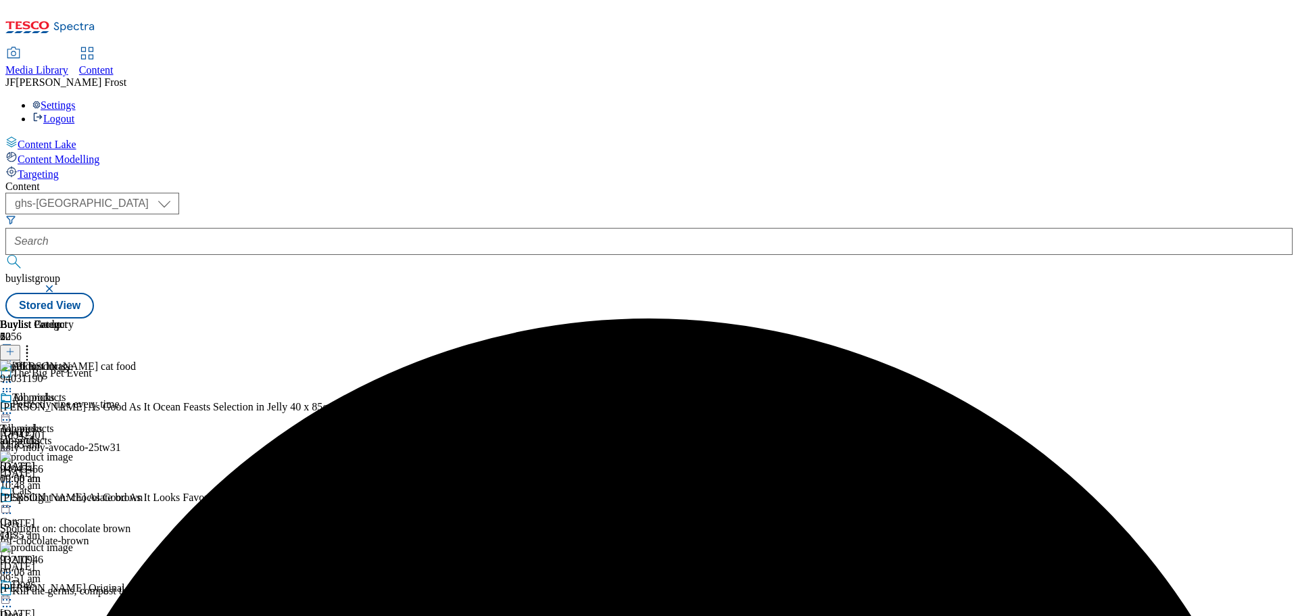
click at [14, 406] on icon at bounding box center [7, 413] width 14 height 14
click at [72, 545] on span "Publish" at bounding box center [57, 550] width 30 height 10
click at [14, 406] on icon at bounding box center [7, 413] width 14 height 14
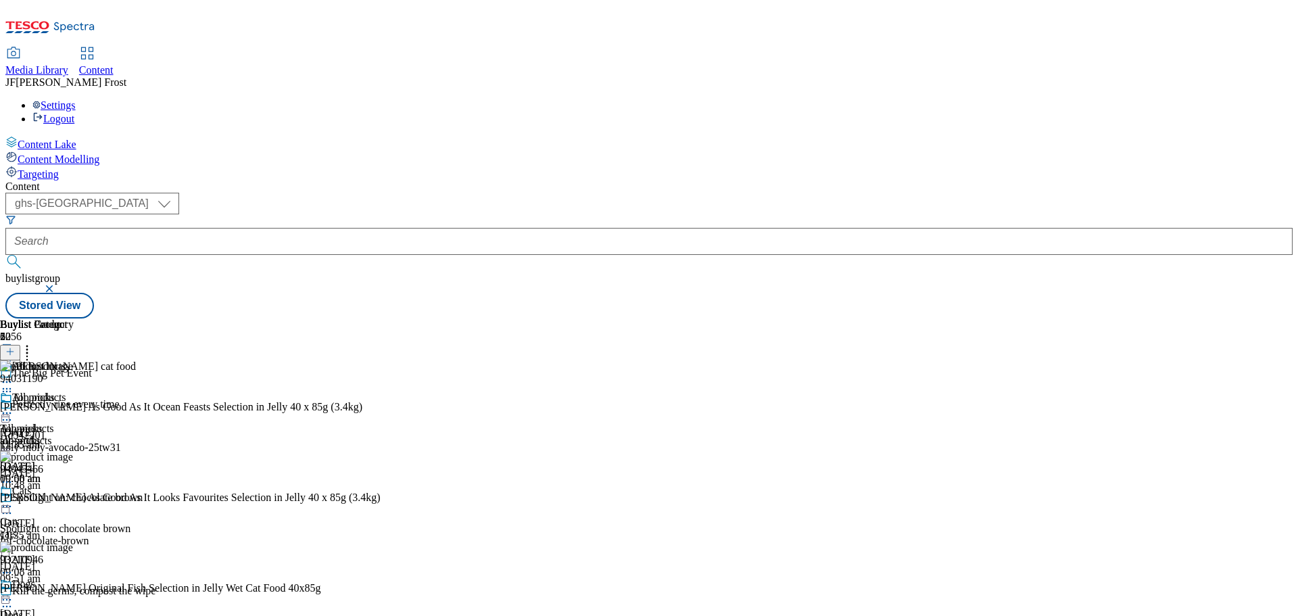
click at [57, 285] on button "button" at bounding box center [51, 289] width 14 height 8
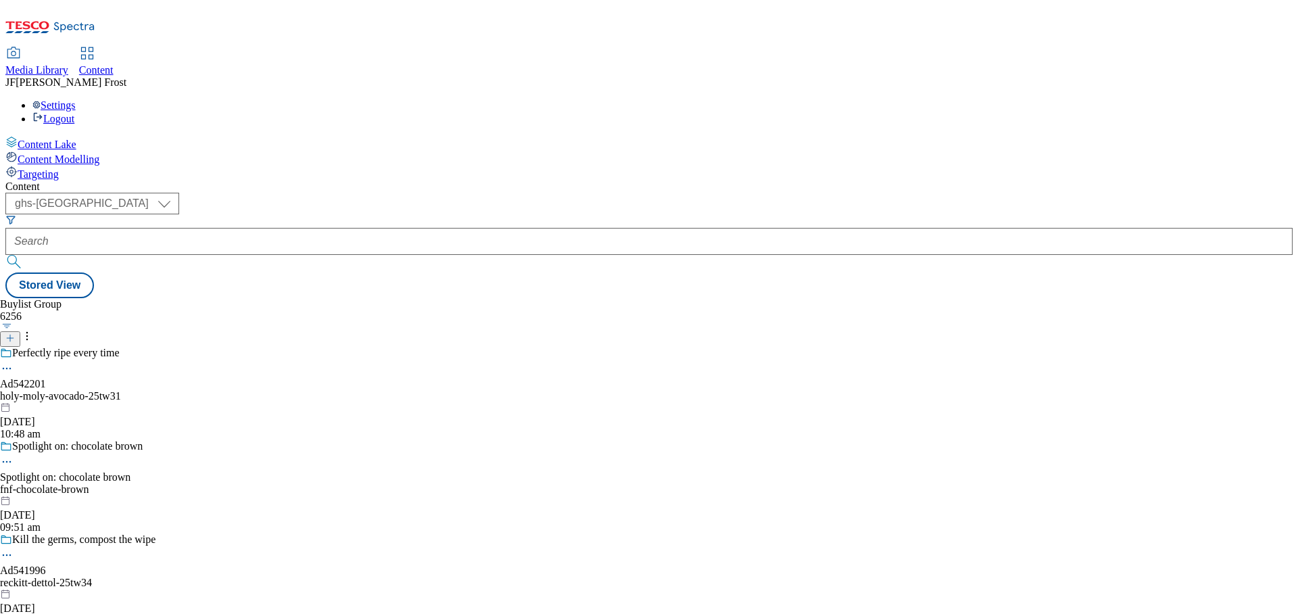
click at [1257, 99] on div "Settings Logout" at bounding box center [648, 112] width 1287 height 26
click at [74, 113] on link "Logout" at bounding box center [53, 118] width 42 height 11
